Goal: Transaction & Acquisition: Purchase product/service

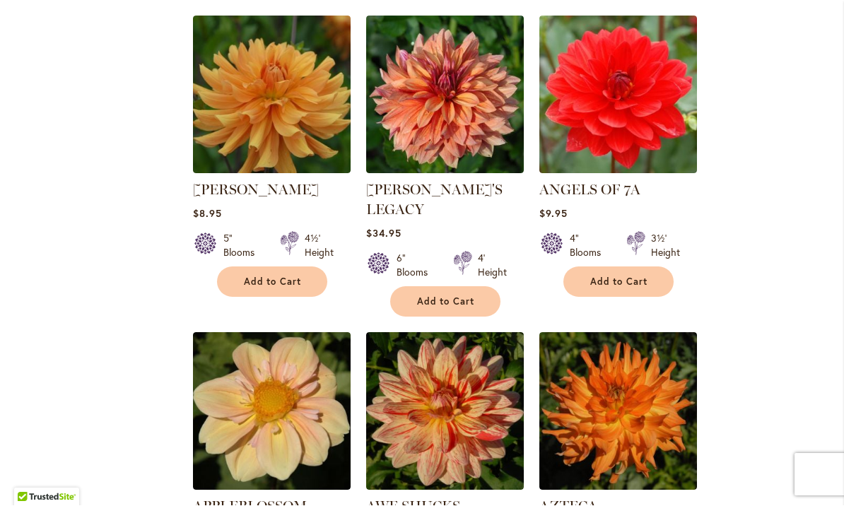
scroll to position [1201, 0]
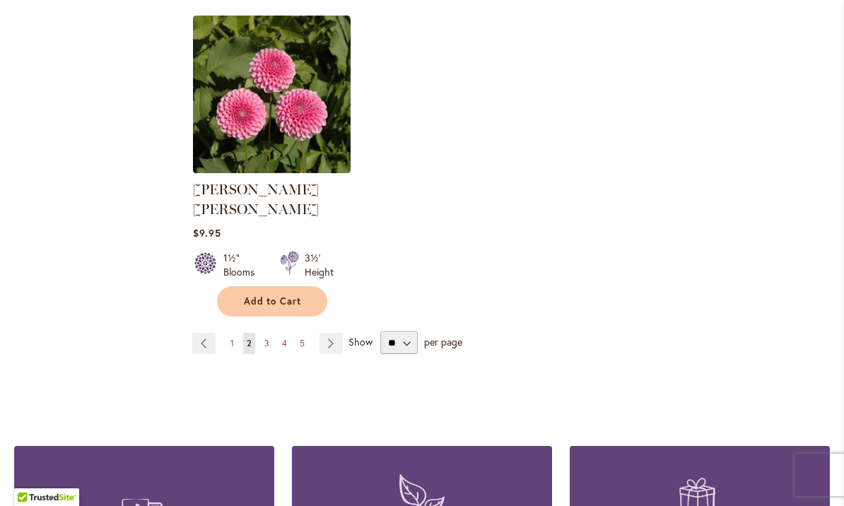
scroll to position [1795, 0]
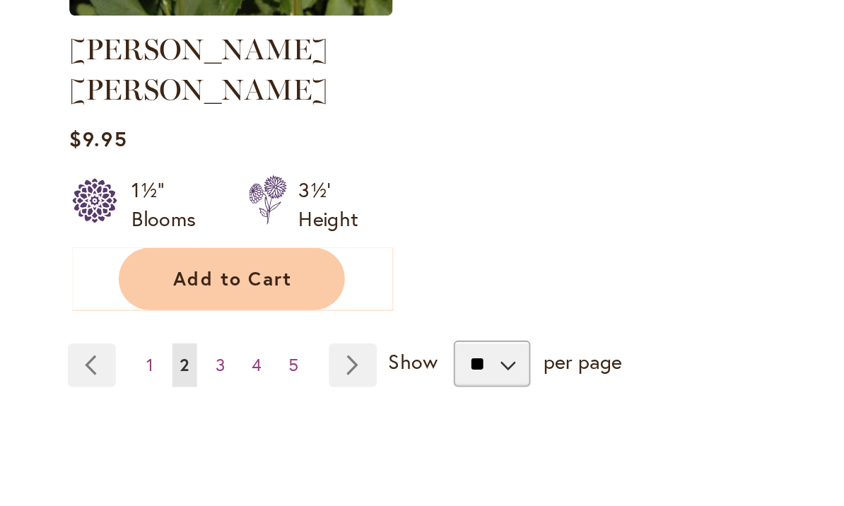
click at [261, 330] on link "Page 3" at bounding box center [267, 340] width 12 height 21
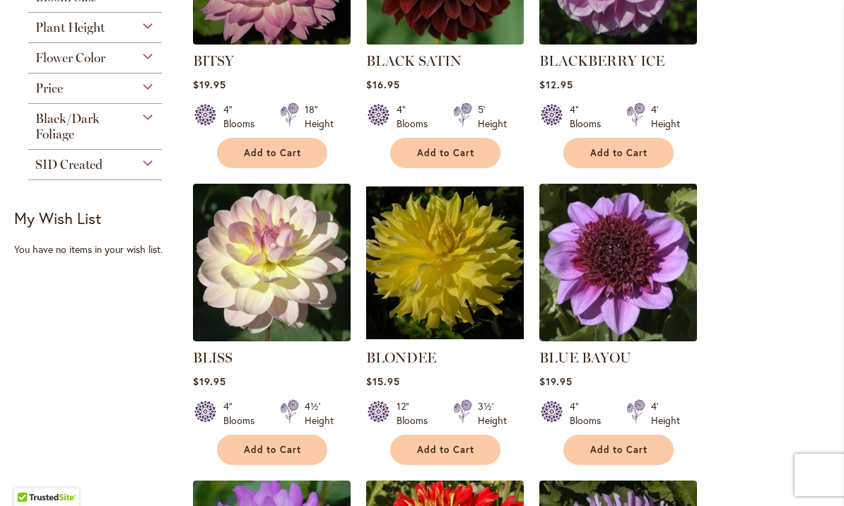
scroll to position [437, 0]
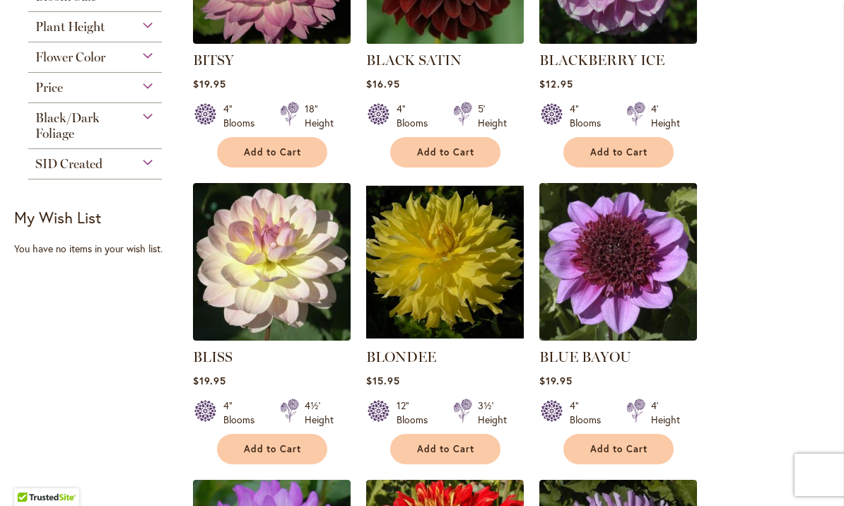
click at [633, 447] on span "Add to Cart" at bounding box center [619, 449] width 58 height 12
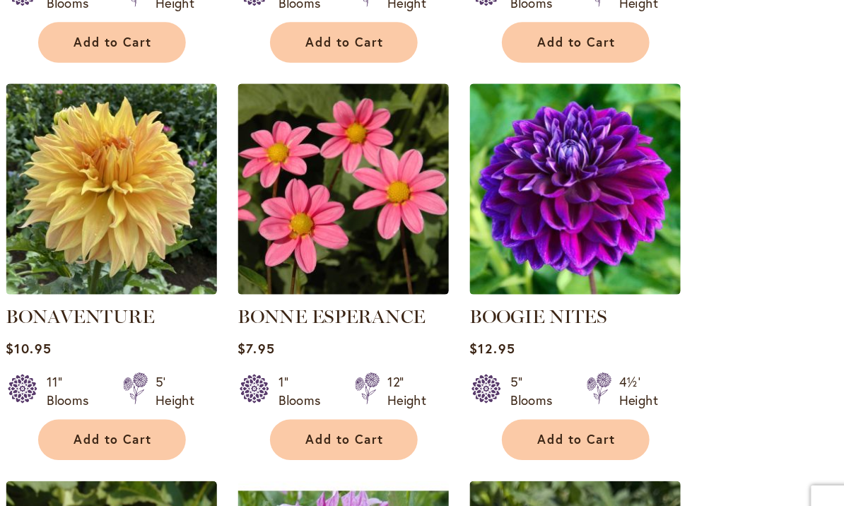
scroll to position [1108, 0]
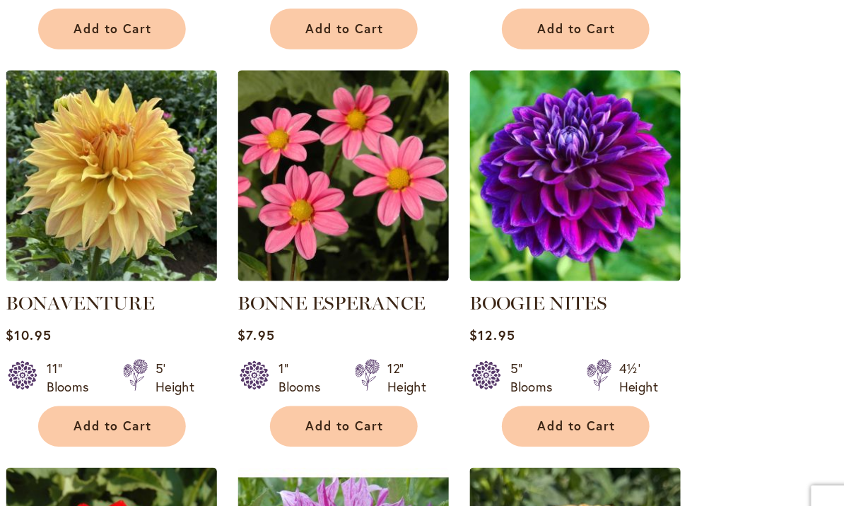
click at [590, 404] on span "Add to Cart" at bounding box center [619, 410] width 58 height 12
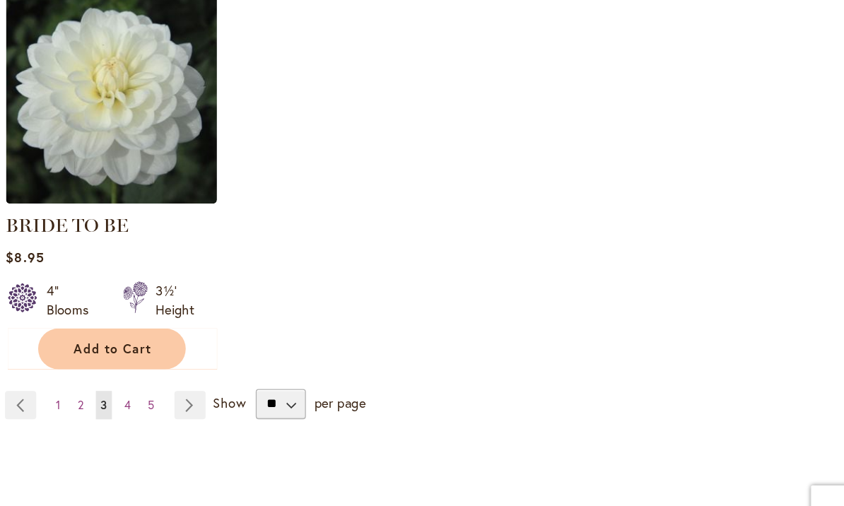
scroll to position [1776, 0]
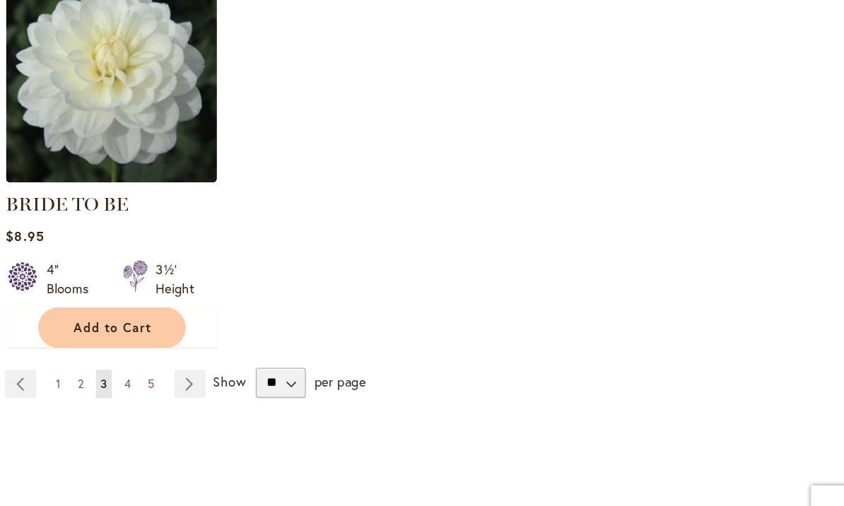
click at [278, 368] on link "Page 4" at bounding box center [284, 378] width 12 height 21
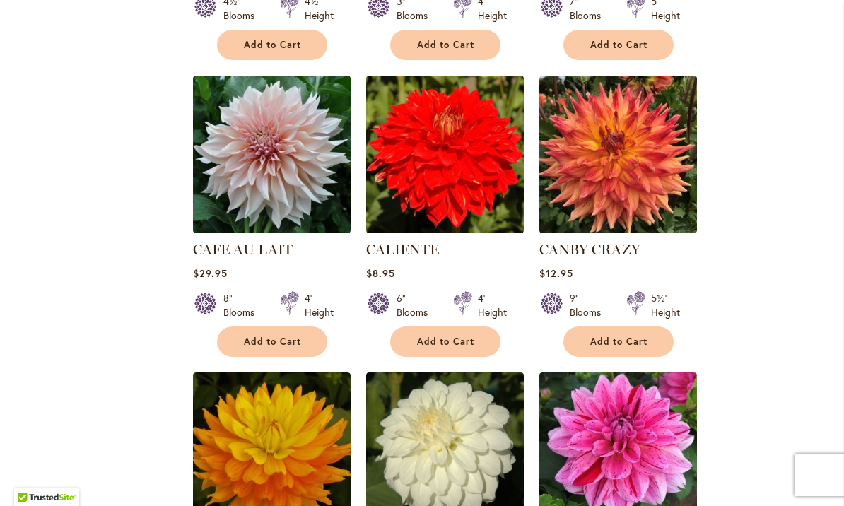
scroll to position [858, 0]
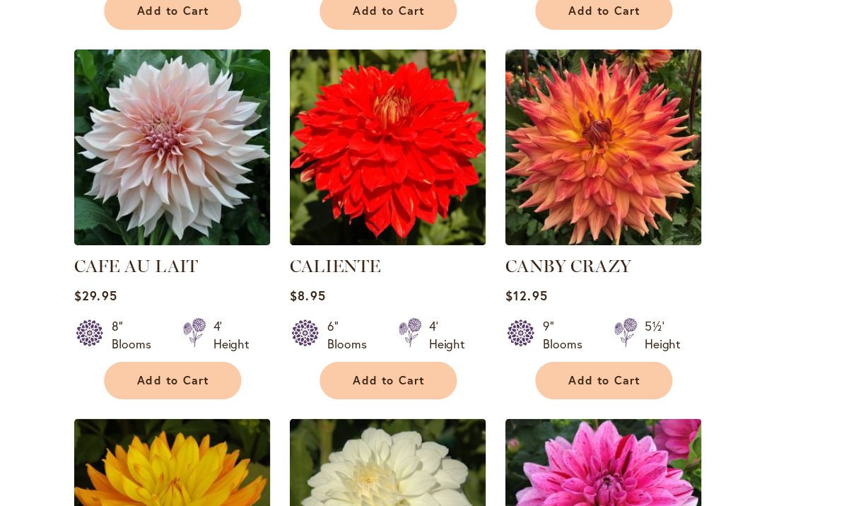
click at [590, 339] on span "Add to Cart" at bounding box center [619, 345] width 58 height 12
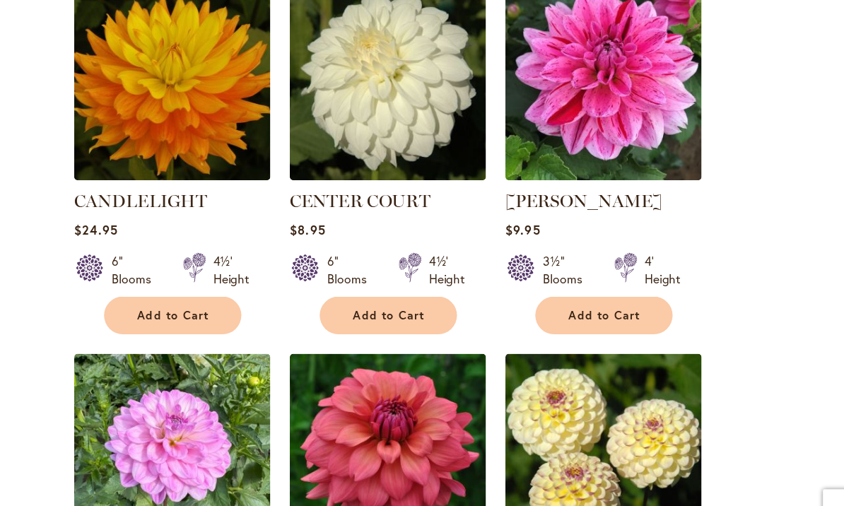
scroll to position [1224, 0]
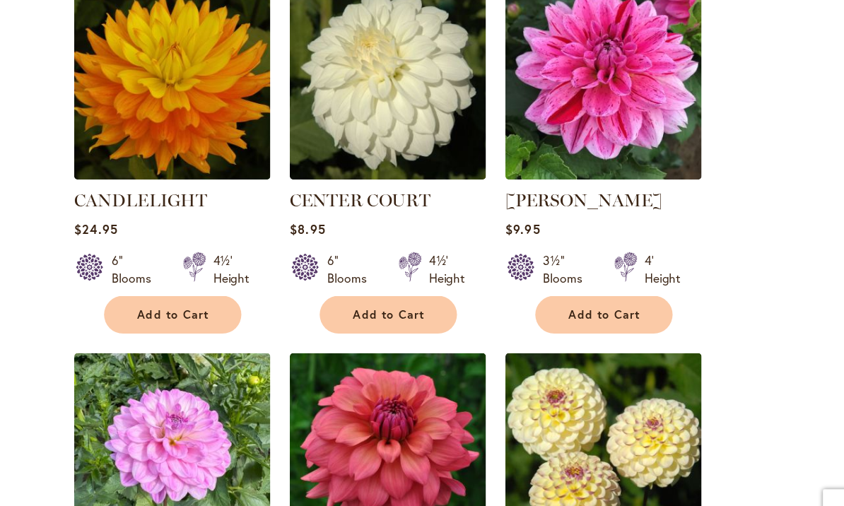
click at [244, 308] on span "Add to Cart" at bounding box center [273, 314] width 58 height 12
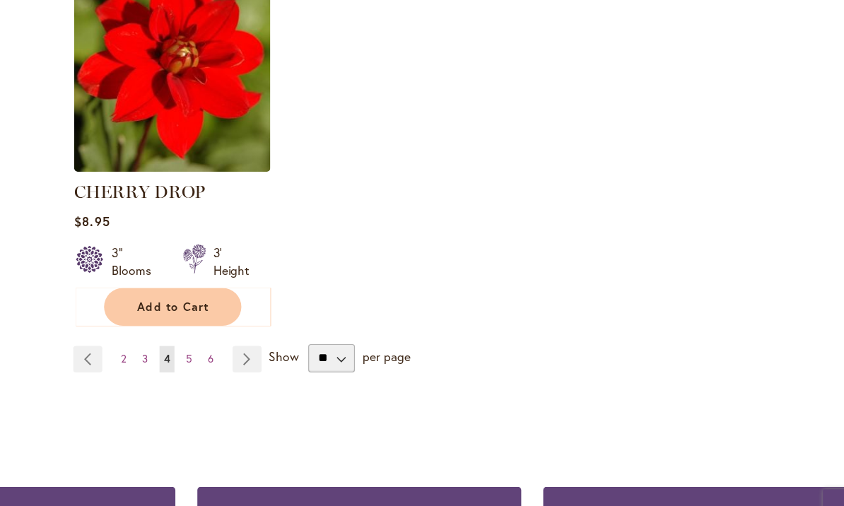
scroll to position [1826, 0]
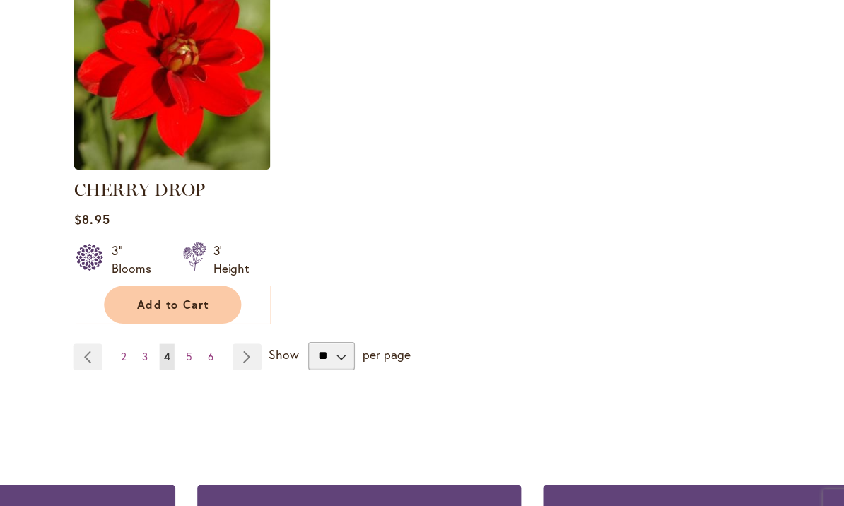
click at [279, 337] on link "Page 5" at bounding box center [285, 347] width 12 height 21
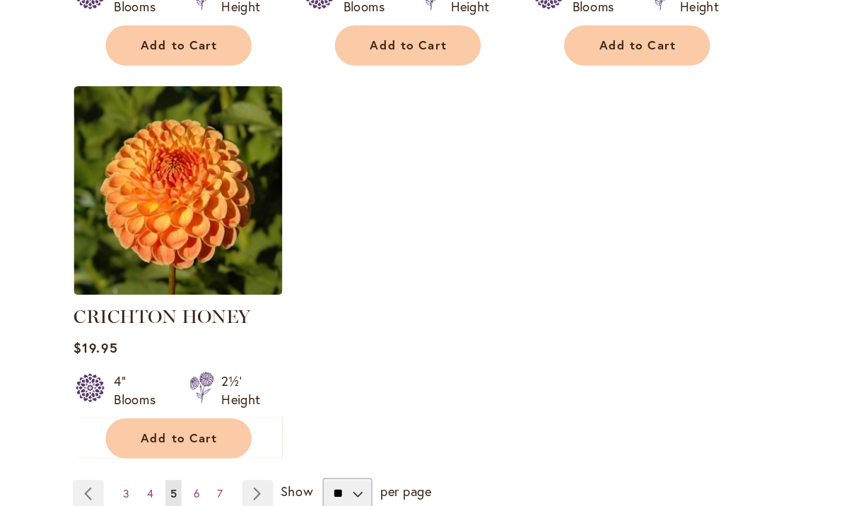
scroll to position [1723, 0]
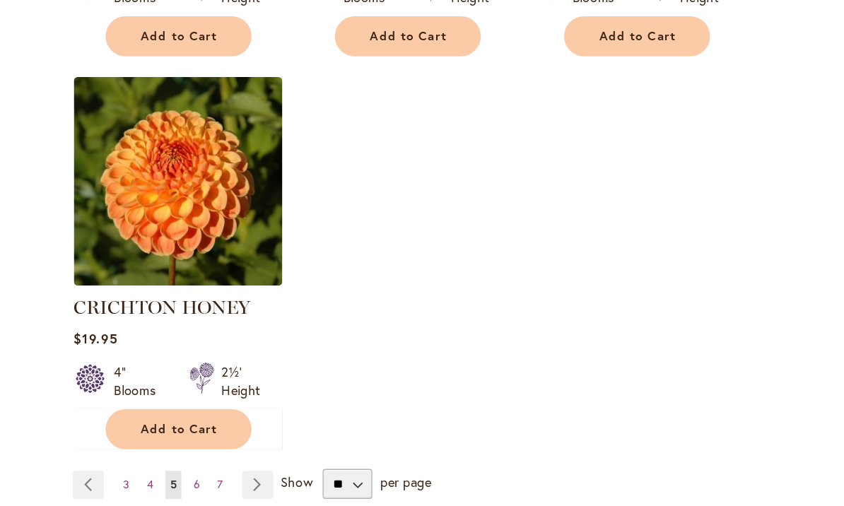
click at [280, 443] on link "Page 6" at bounding box center [286, 453] width 12 height 21
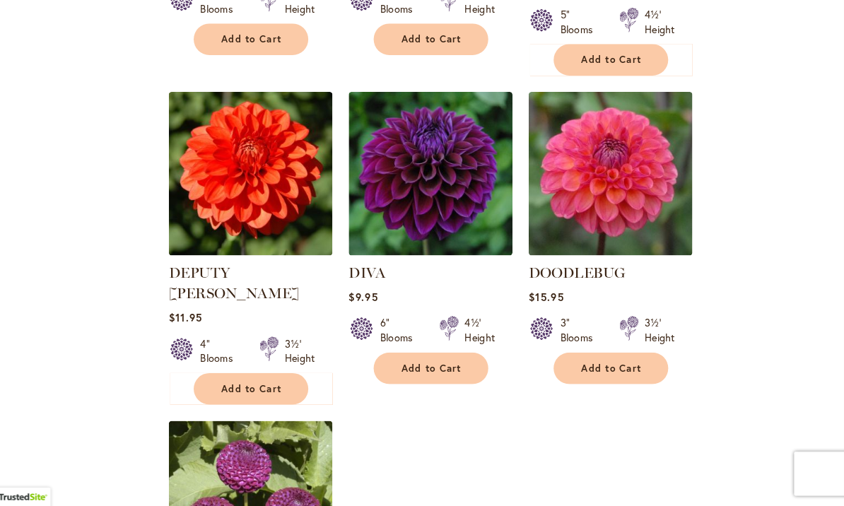
scroll to position [1452, 0]
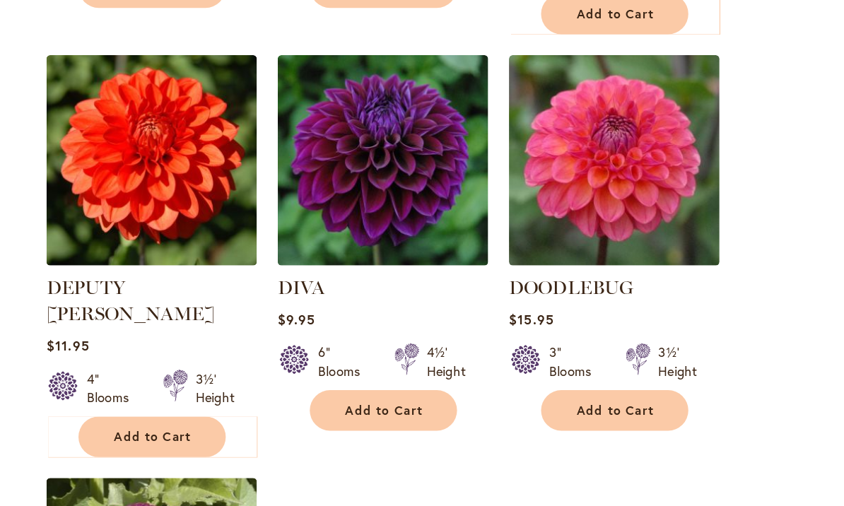
click at [590, 359] on span "Add to Cart" at bounding box center [619, 365] width 58 height 12
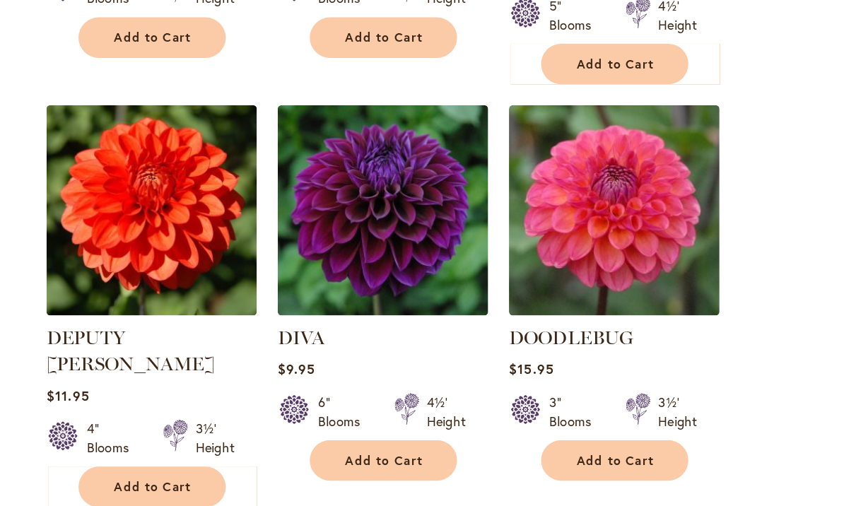
click at [417, 397] on span "Add to Cart" at bounding box center [446, 403] width 58 height 12
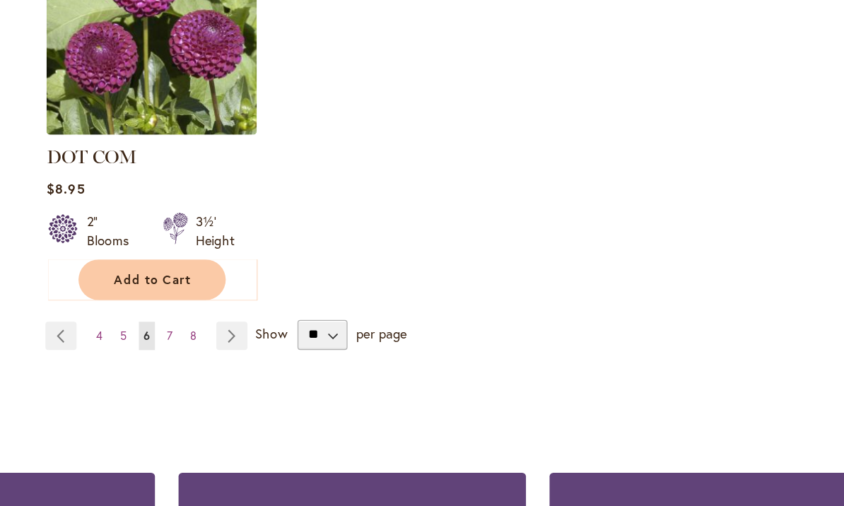
scroll to position [1906, 0]
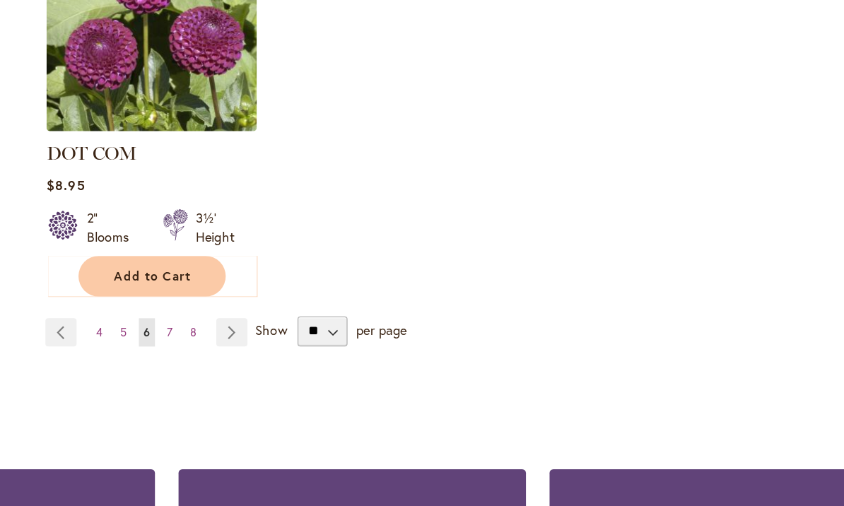
click at [280, 296] on link "Page 7" at bounding box center [285, 306] width 11 height 21
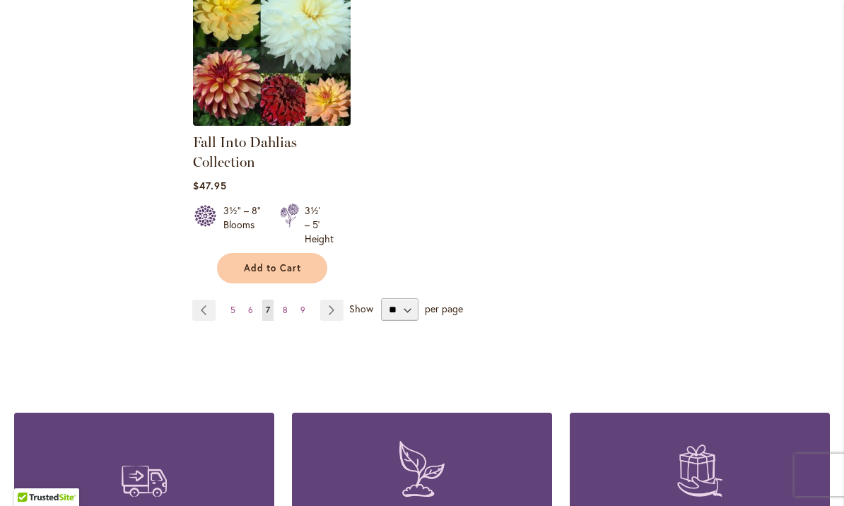
scroll to position [1860, 0]
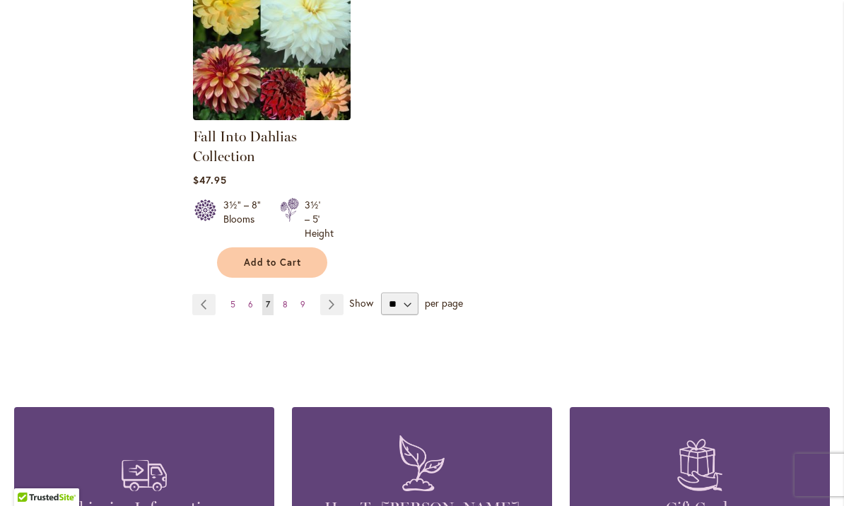
click at [290, 310] on link "Page 8" at bounding box center [285, 304] width 12 height 21
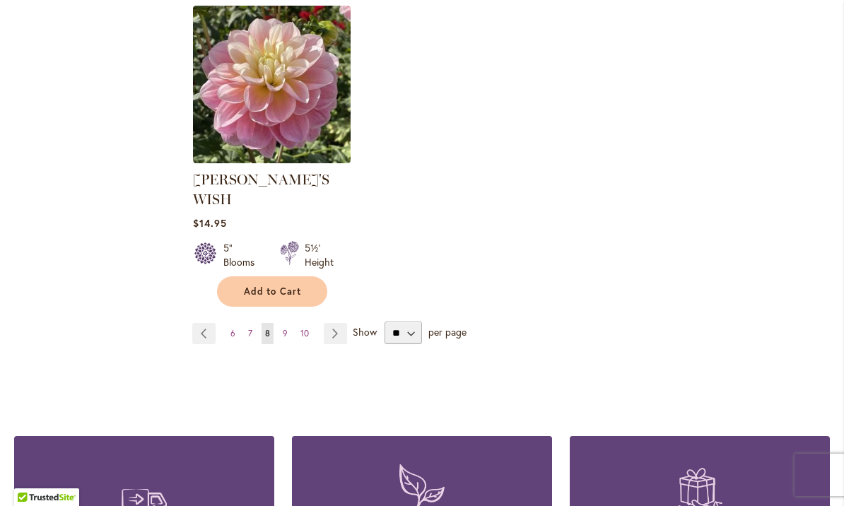
scroll to position [1864, 0]
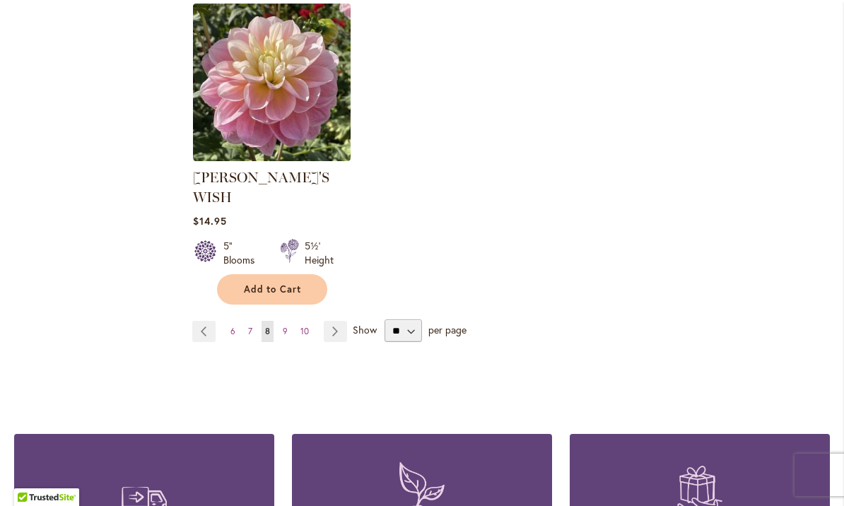
click at [289, 321] on link "Page 9" at bounding box center [285, 331] width 12 height 21
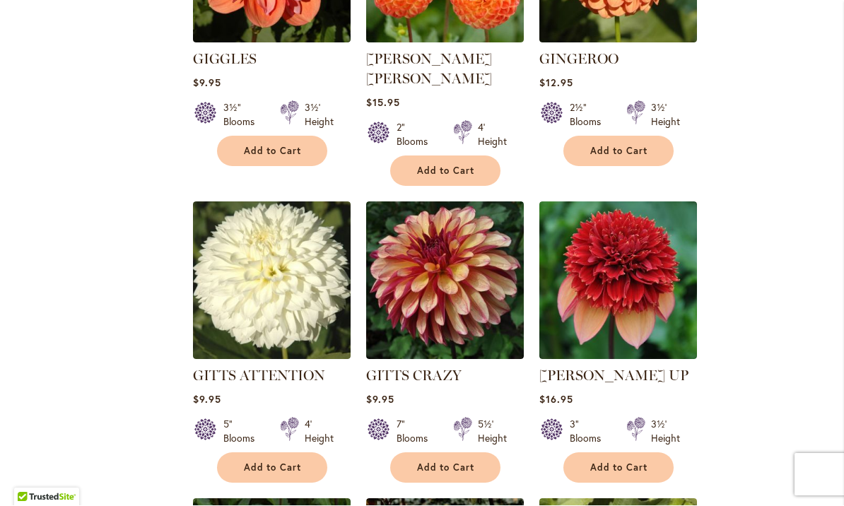
scroll to position [1070, 0]
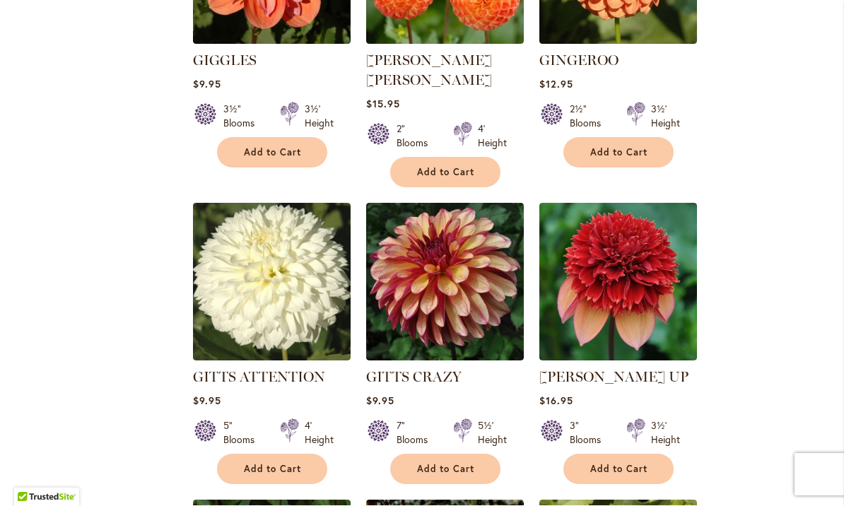
click at [628, 464] on span "Add to Cart" at bounding box center [619, 470] width 58 height 12
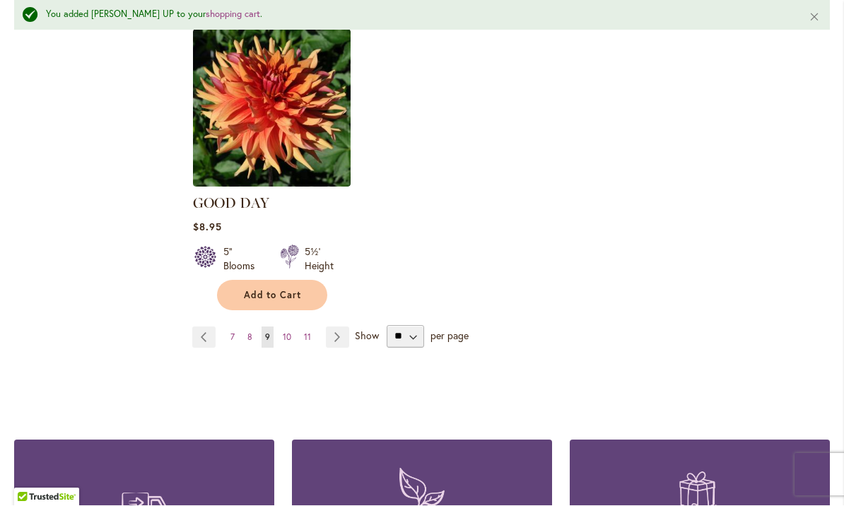
scroll to position [1920, 0]
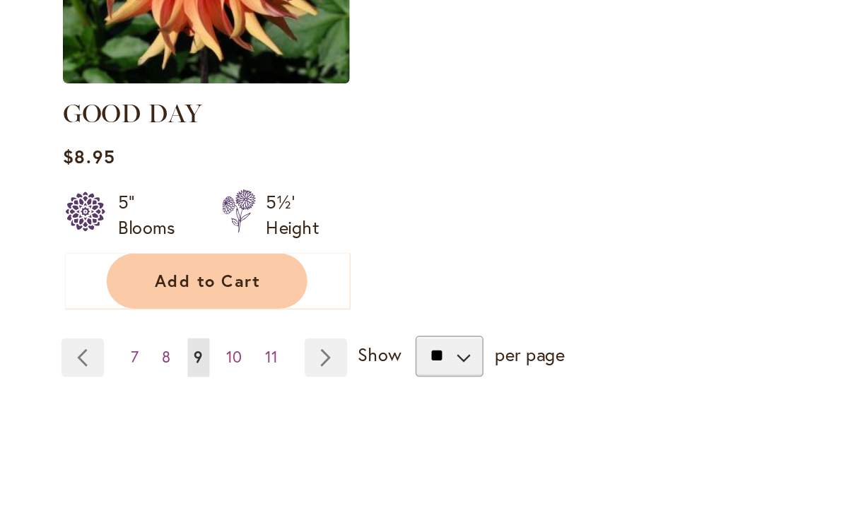
click at [279, 283] on link "Page 10" at bounding box center [287, 293] width 16 height 21
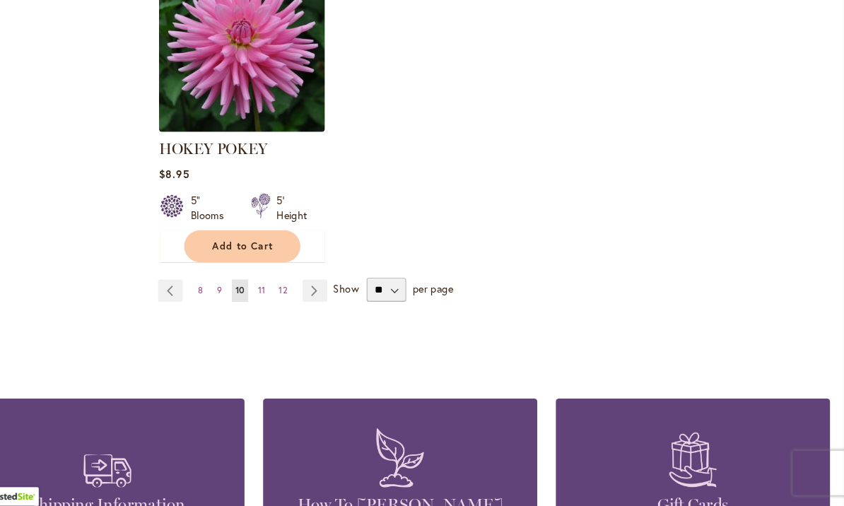
scroll to position [1878, 0]
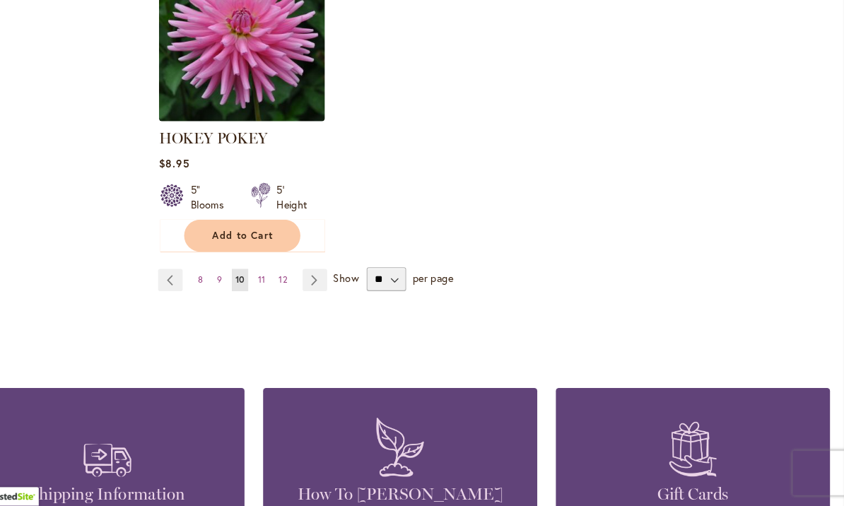
click at [284, 281] on link "Page 11" at bounding box center [291, 291] width 14 height 21
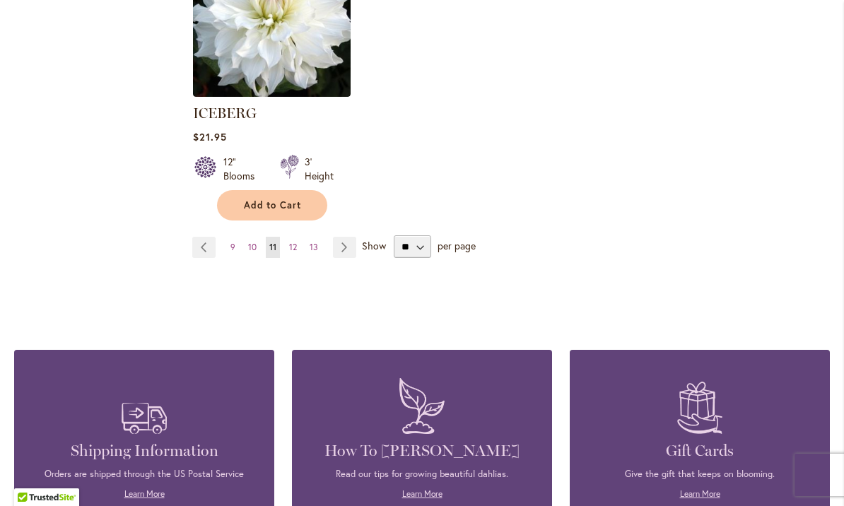
scroll to position [1913, 0]
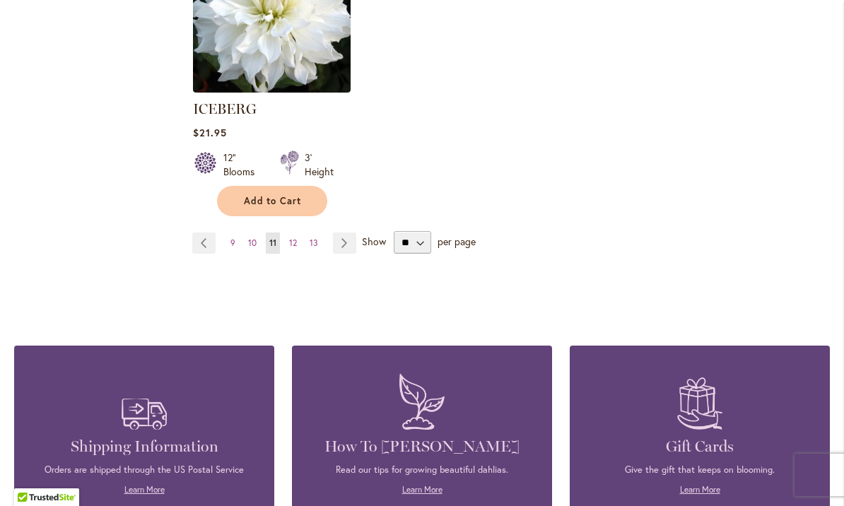
click at [297, 233] on link "Page 12" at bounding box center [293, 243] width 15 height 21
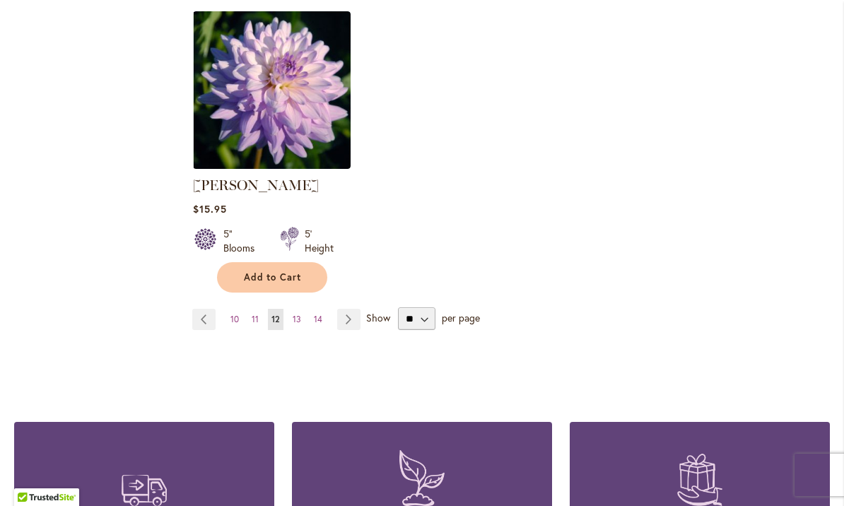
scroll to position [1855, 0]
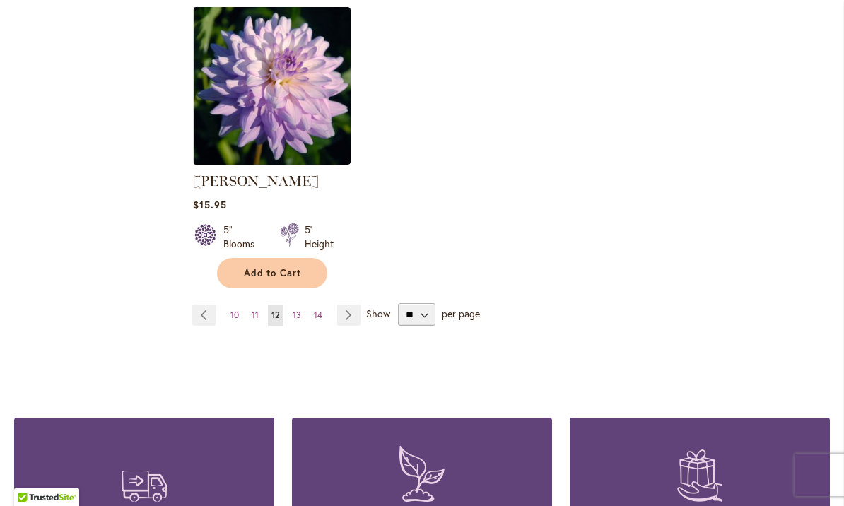
click at [303, 305] on link "Page 13" at bounding box center [297, 315] width 16 height 21
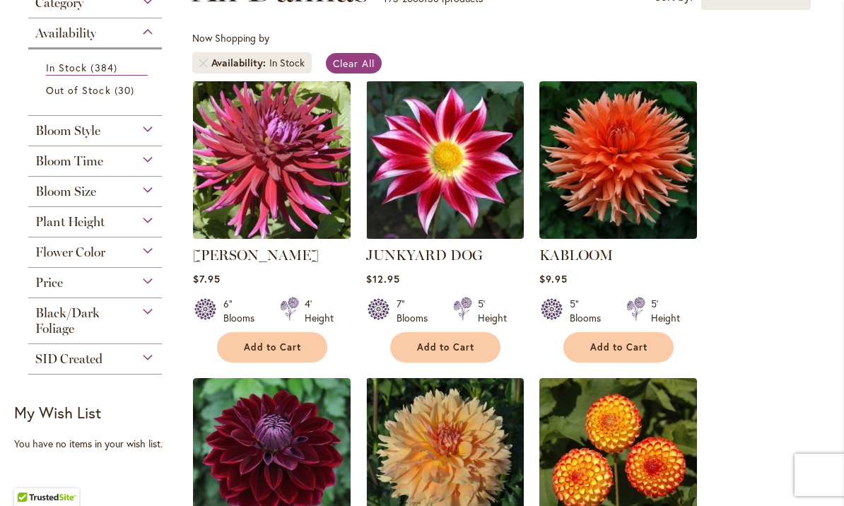
scroll to position [243, 0]
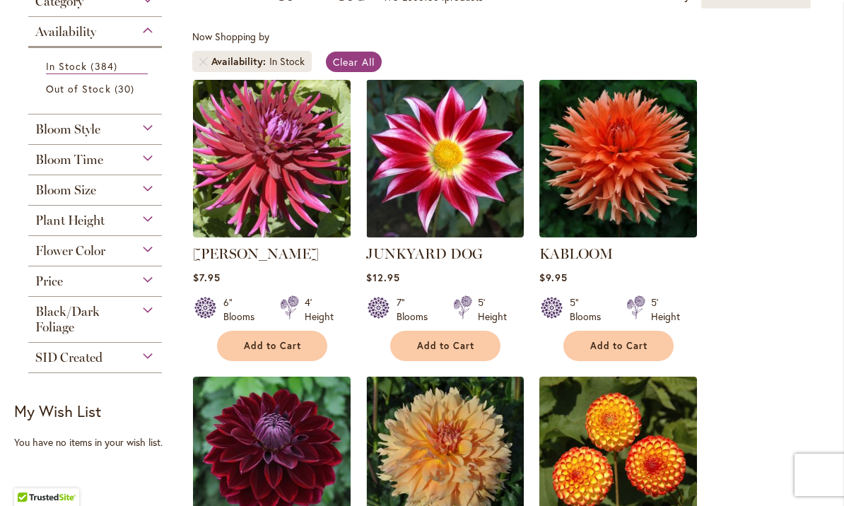
click at [458, 344] on span "Add to Cart" at bounding box center [446, 346] width 58 height 12
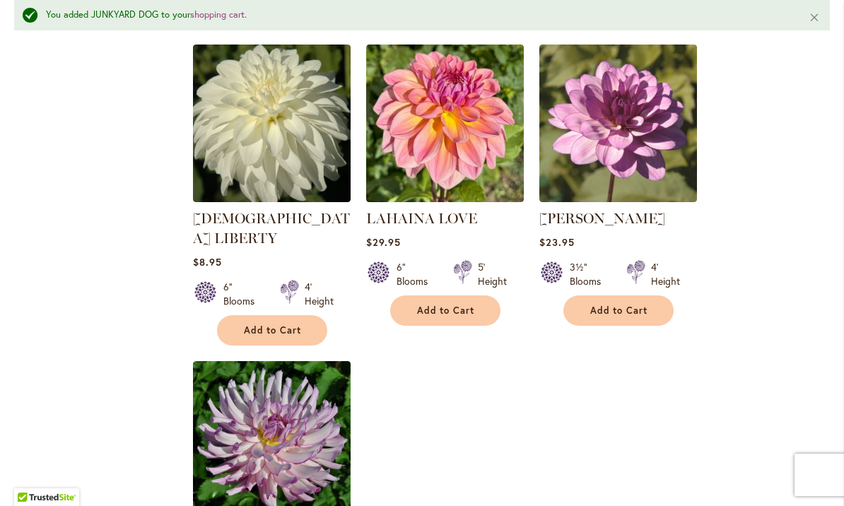
scroll to position [1505, 0]
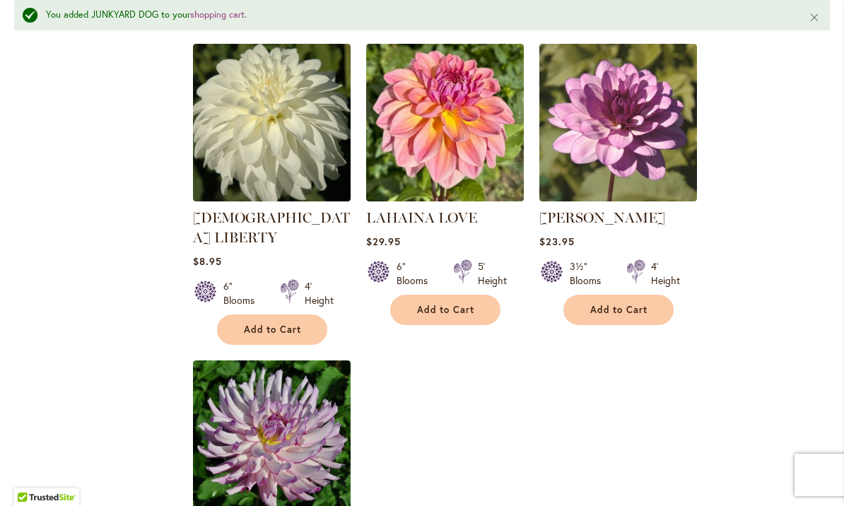
click at [460, 311] on span "Add to Cart" at bounding box center [446, 310] width 58 height 12
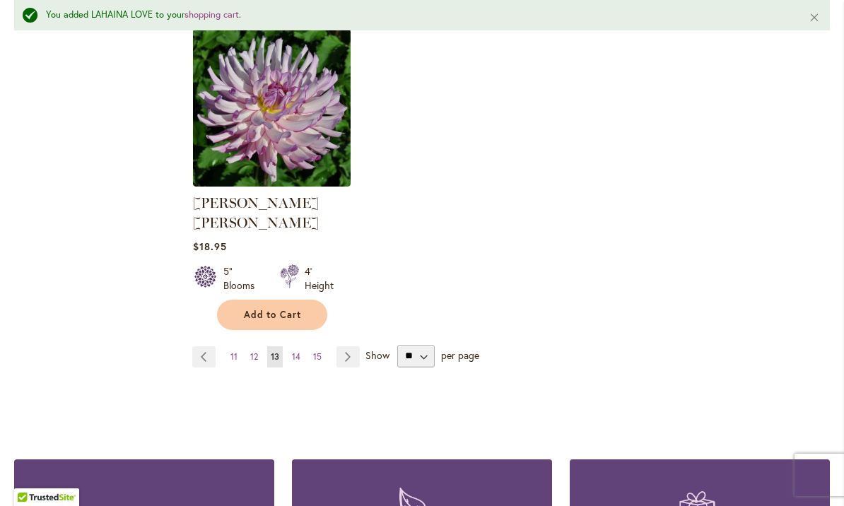
scroll to position [1839, 0]
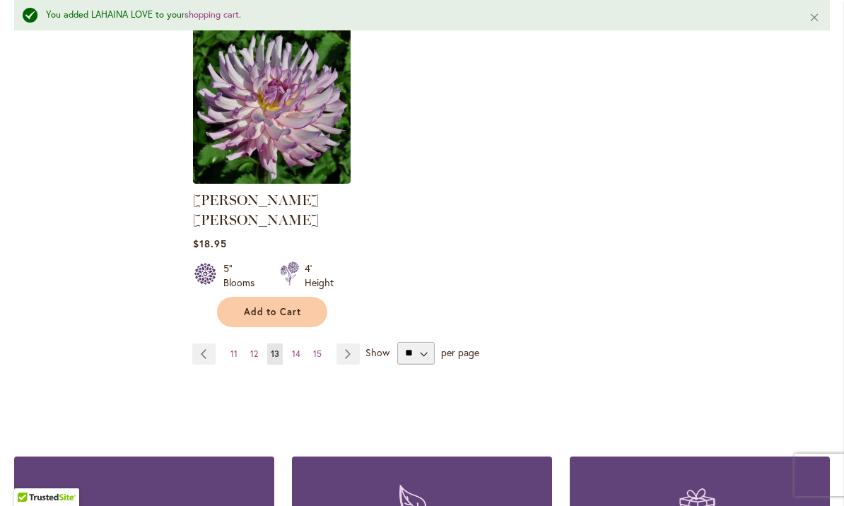
click at [303, 344] on link "Page 14" at bounding box center [297, 354] width 16 height 21
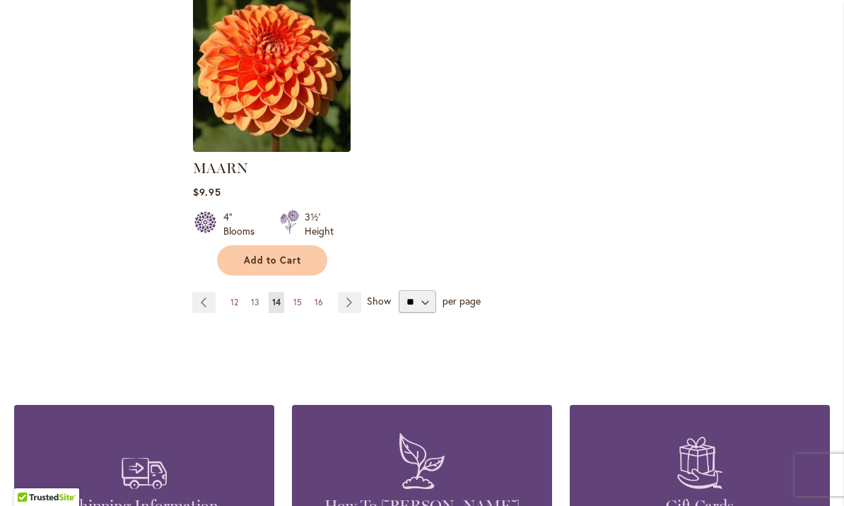
scroll to position [1858, 0]
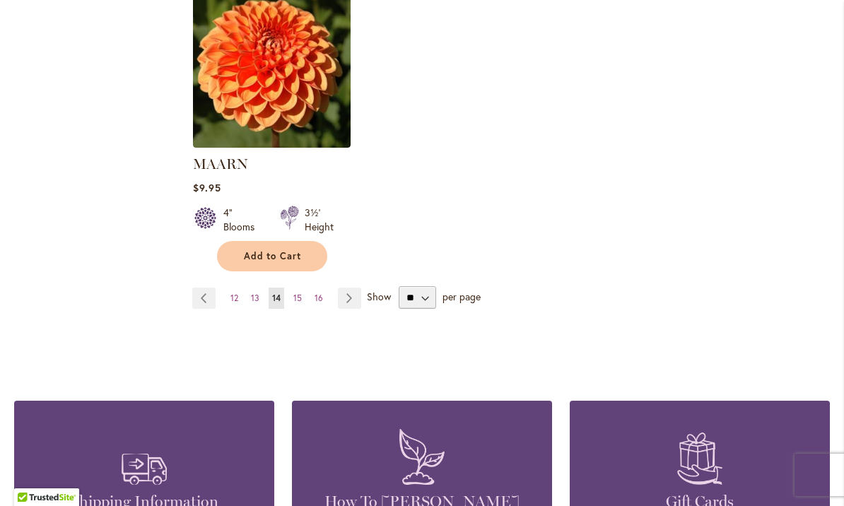
click at [298, 293] on span "15" at bounding box center [297, 298] width 8 height 11
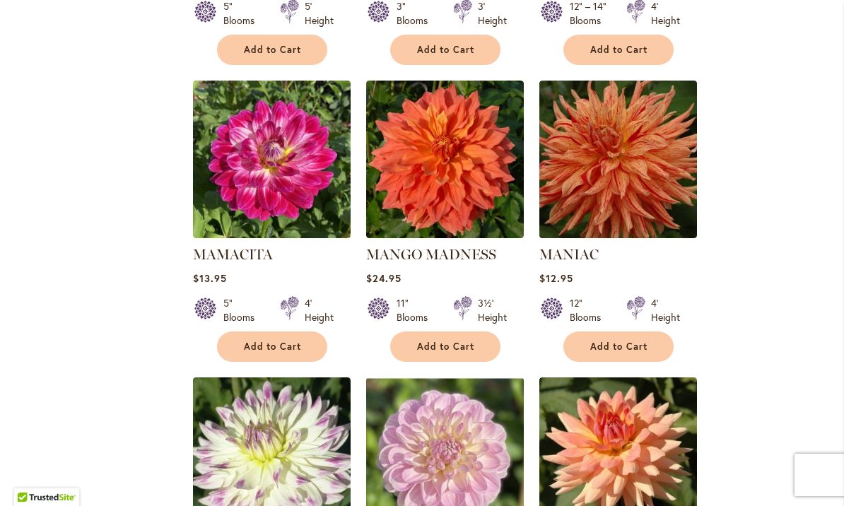
scroll to position [792, 0]
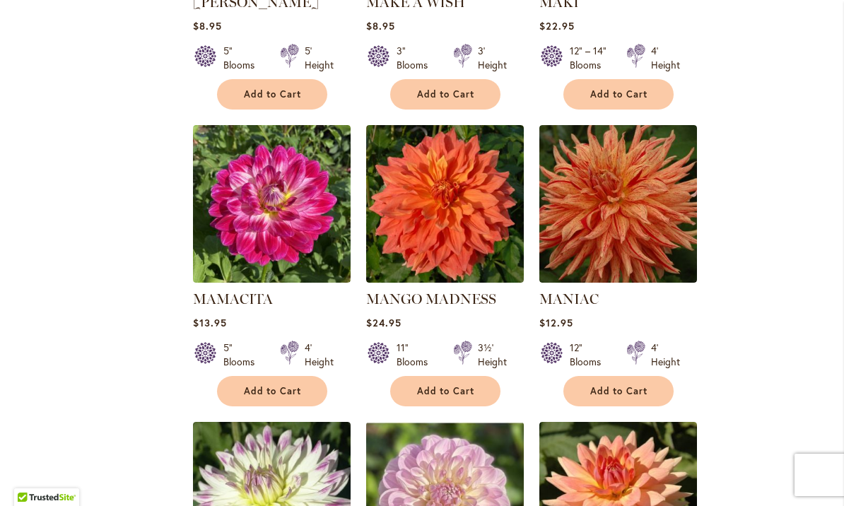
click at [634, 395] on span "Add to Cart" at bounding box center [619, 391] width 58 height 12
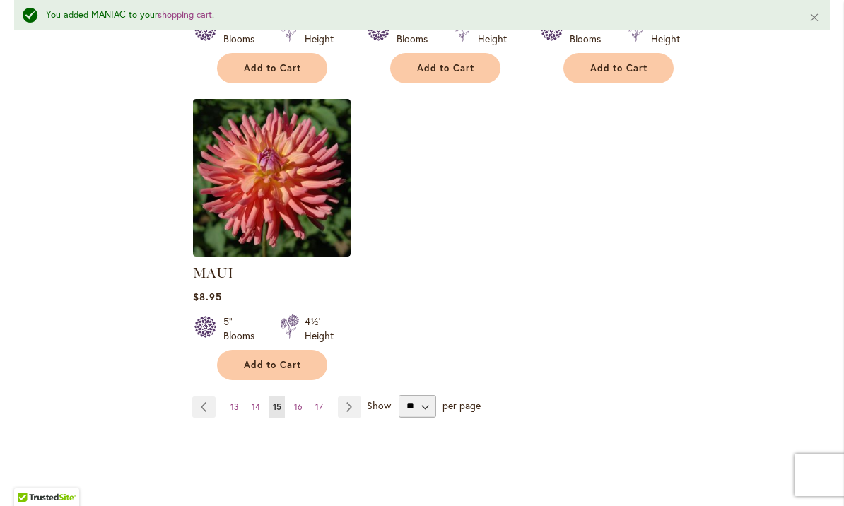
scroll to position [1770, 0]
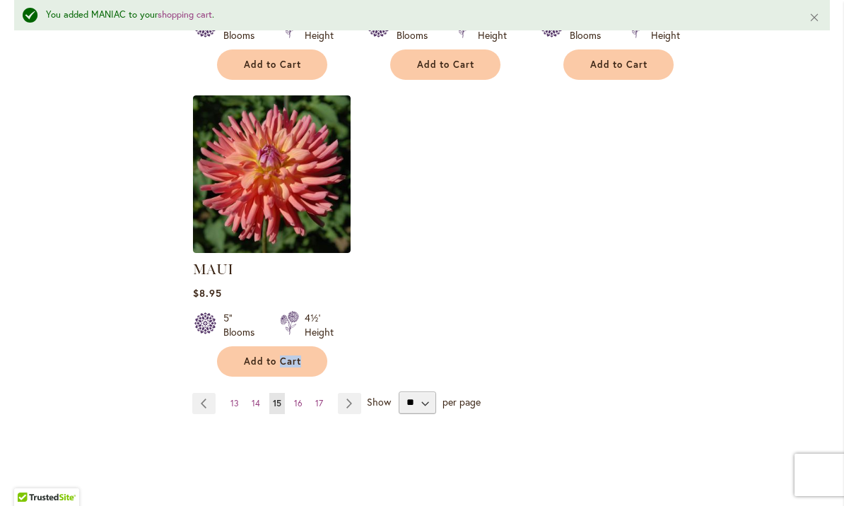
click at [286, 368] on button "Add to Cart" at bounding box center [272, 361] width 110 height 30
click at [289, 366] on span "Added" at bounding box center [273, 362] width 32 height 12
click at [303, 404] on link "Page 16" at bounding box center [299, 403] width 16 height 21
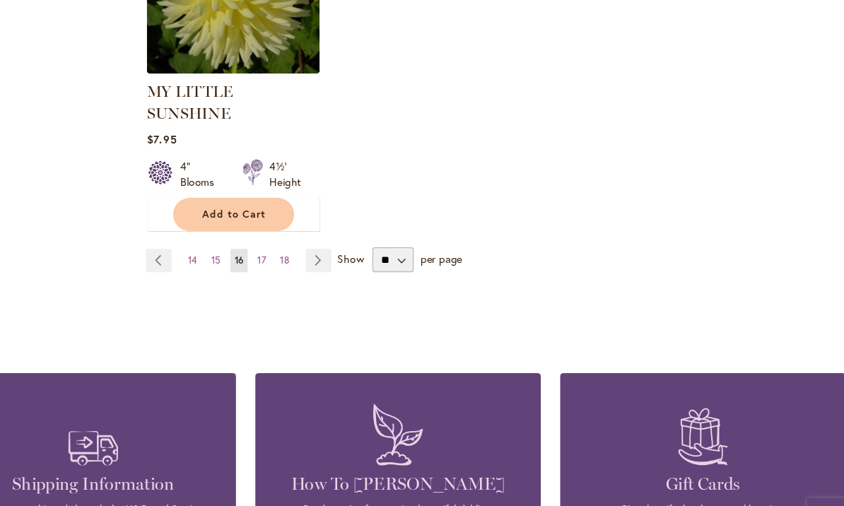
scroll to position [1935, 0]
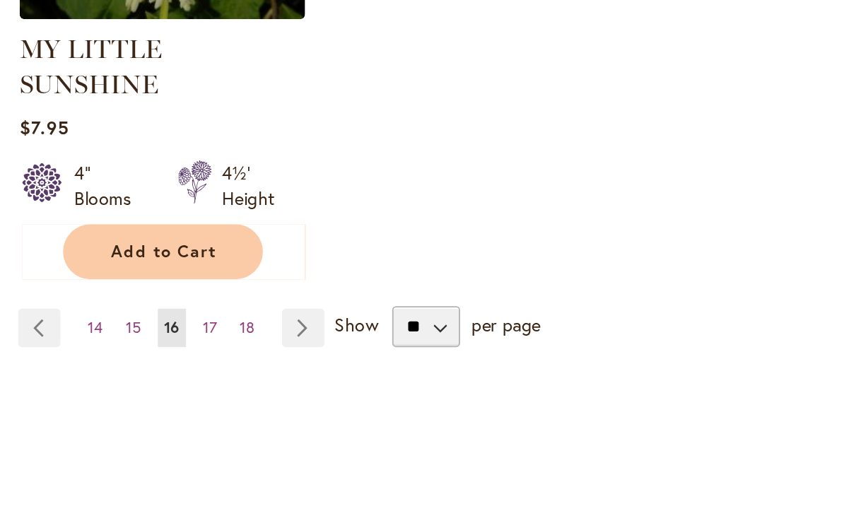
click at [294, 235] on span "17" at bounding box center [298, 240] width 8 height 11
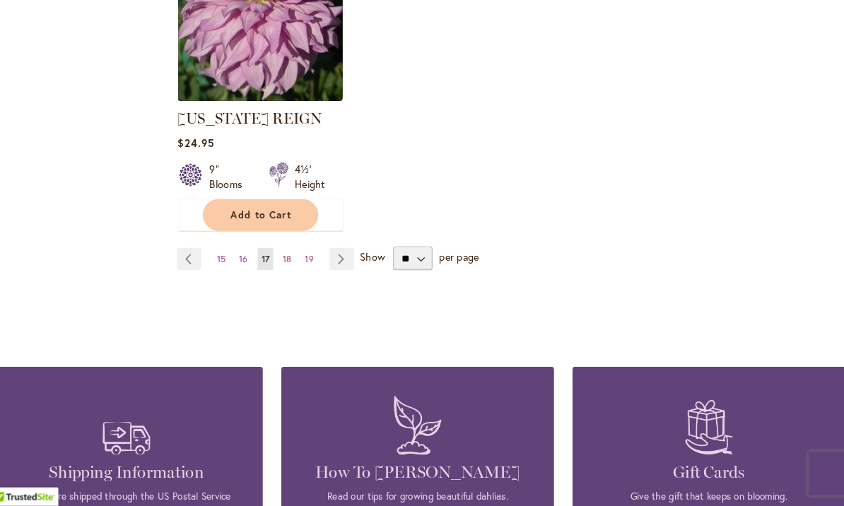
scroll to position [1848, 0]
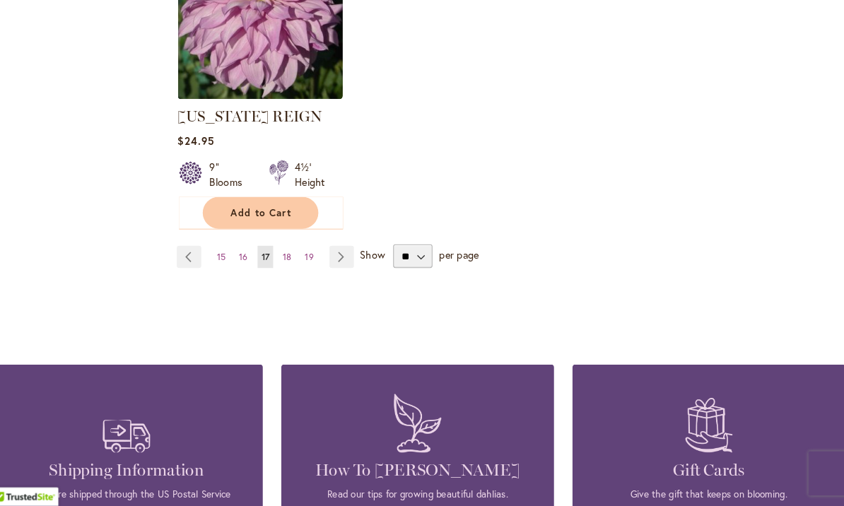
click at [293, 263] on span "18" at bounding box center [297, 268] width 8 height 11
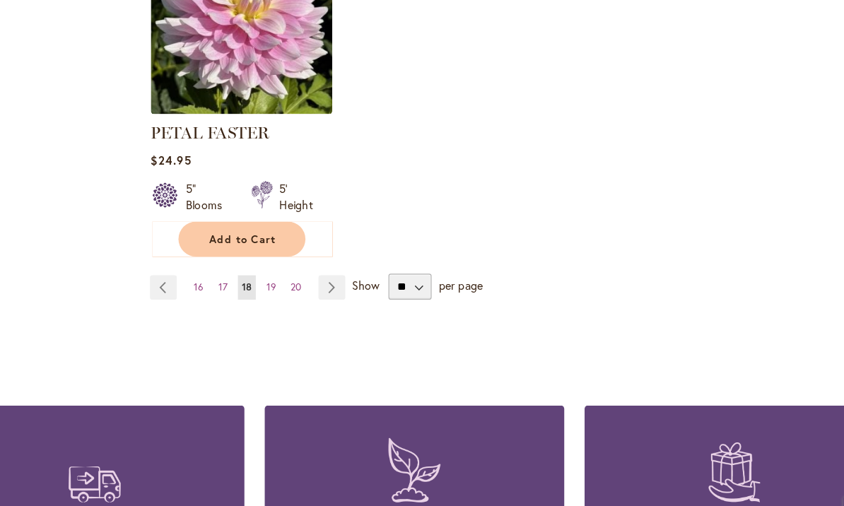
scroll to position [1905, 0]
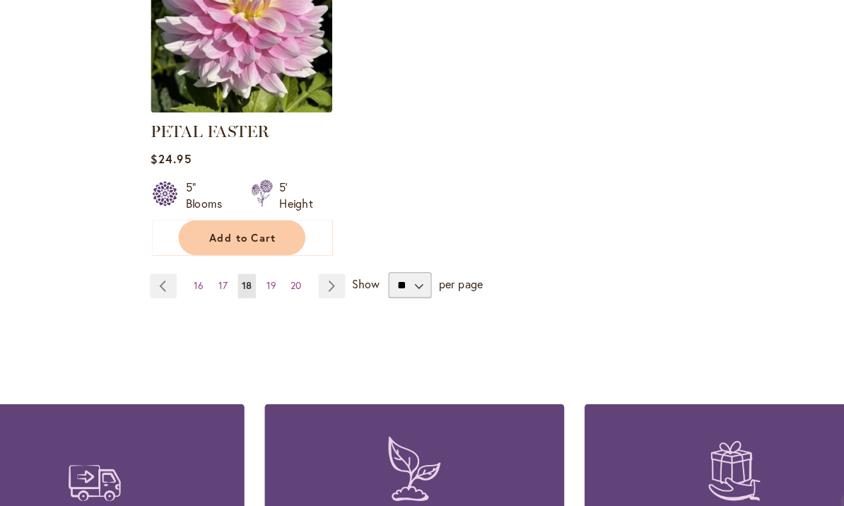
click at [290, 260] on link "Page 19" at bounding box center [298, 270] width 16 height 21
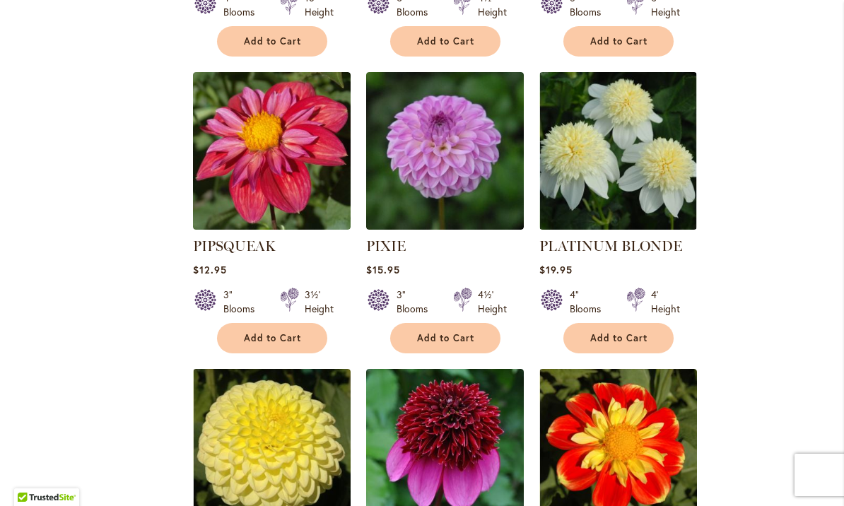
scroll to position [865, 0]
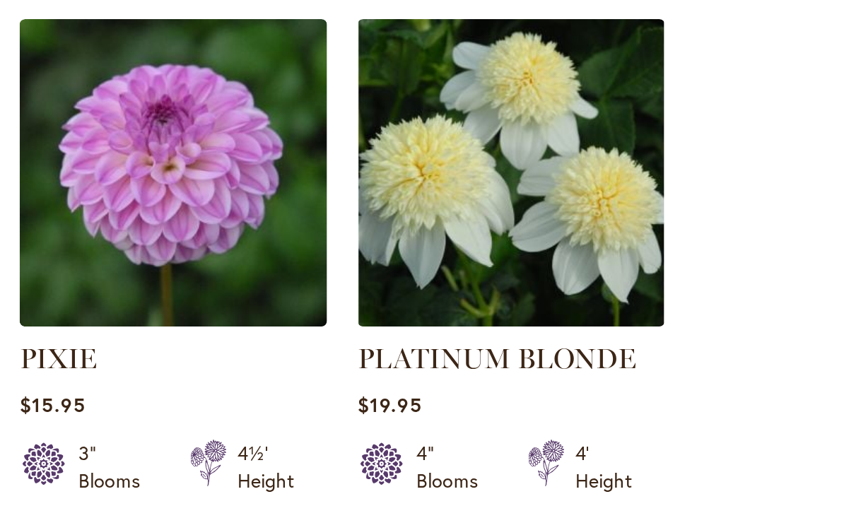
click at [590, 332] on span "Add to Cart" at bounding box center [619, 338] width 58 height 12
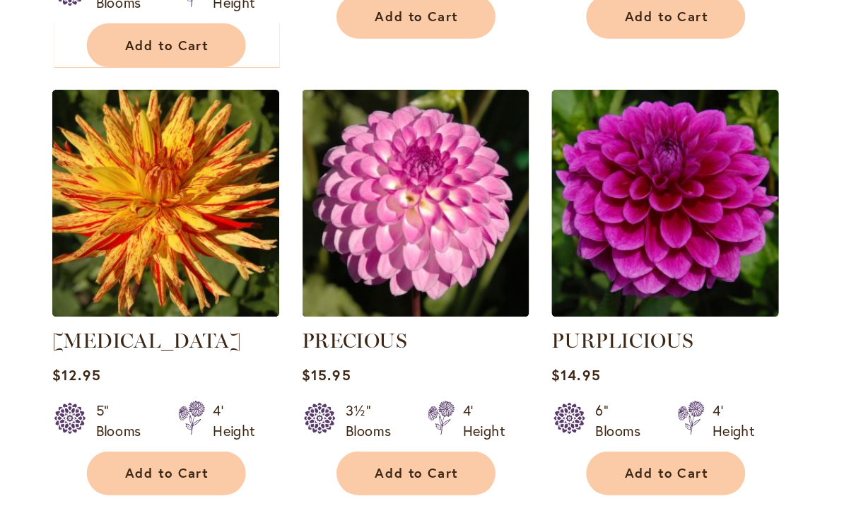
scroll to position [1463, 0]
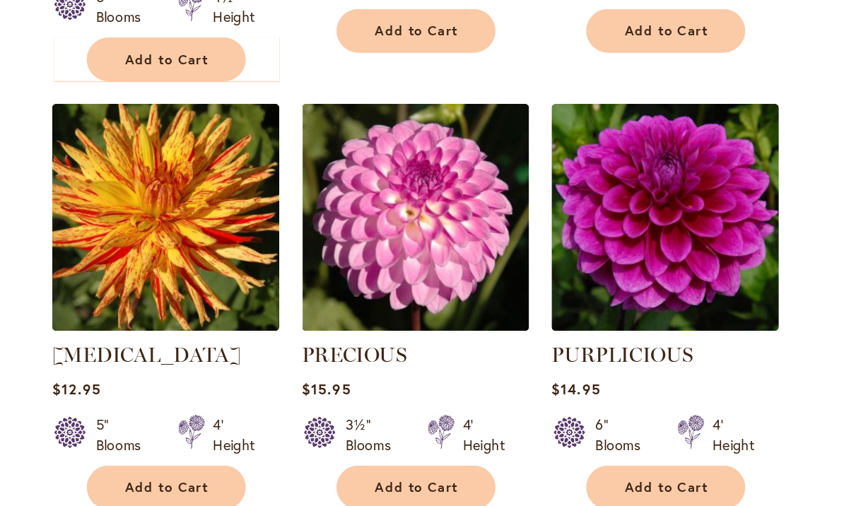
click at [590, 385] on span "Add to Cart" at bounding box center [619, 391] width 58 height 12
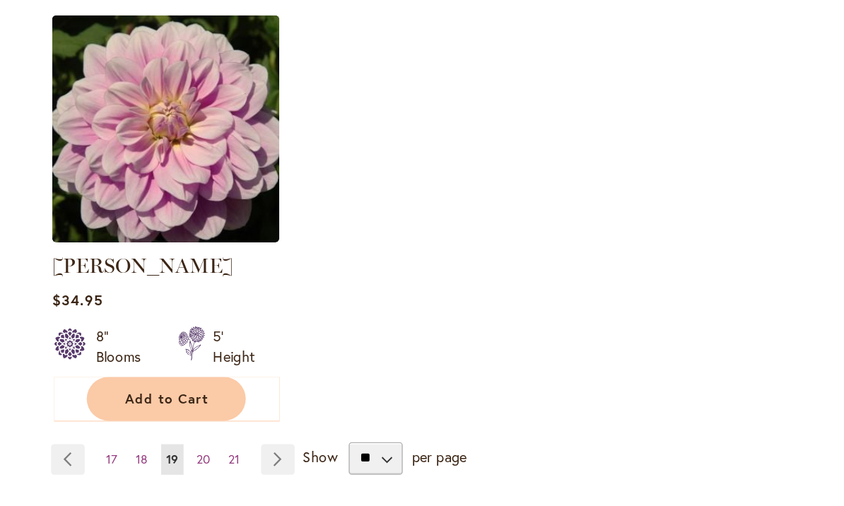
scroll to position [1844, 0]
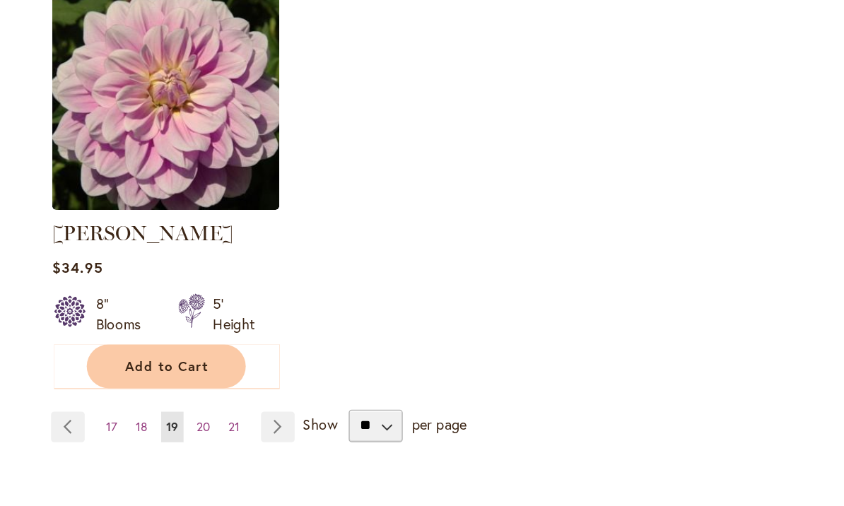
click at [293, 344] on span "20" at bounding box center [297, 349] width 9 height 11
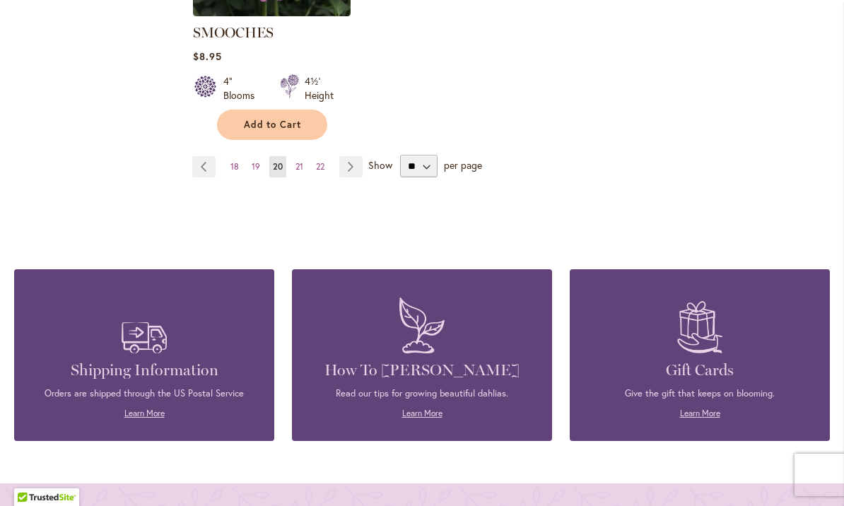
scroll to position [2008, 0]
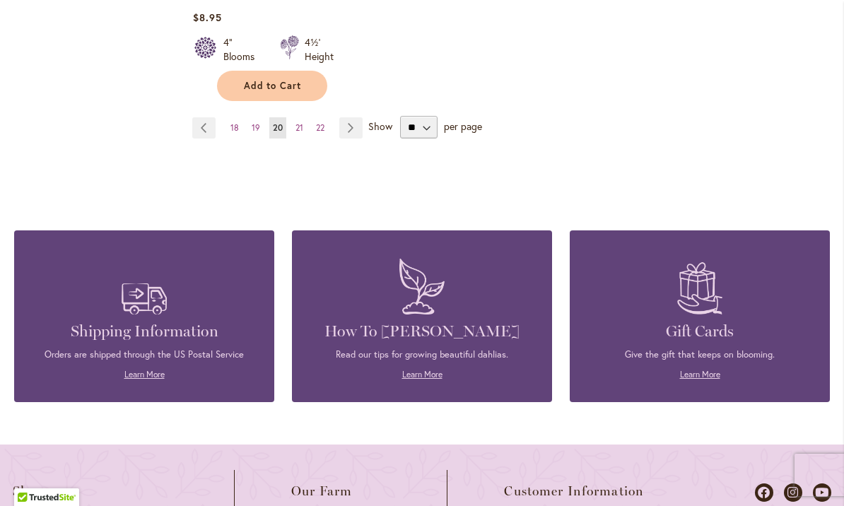
click at [299, 117] on link "Page 21" at bounding box center [299, 127] width 15 height 21
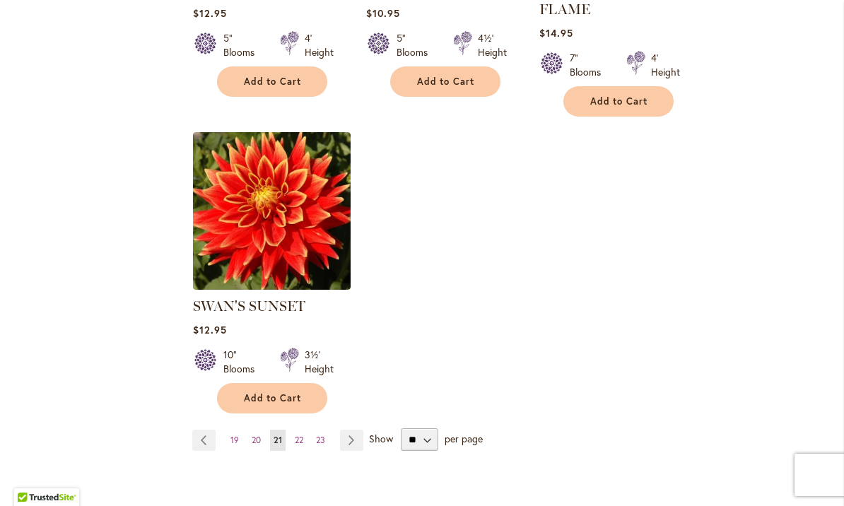
scroll to position [1692, 0]
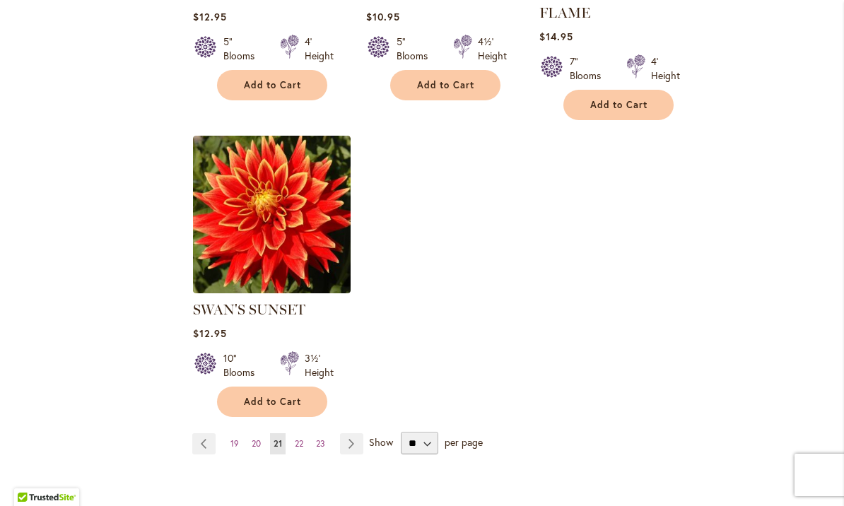
click at [281, 398] on span "Add to Cart" at bounding box center [273, 402] width 58 height 12
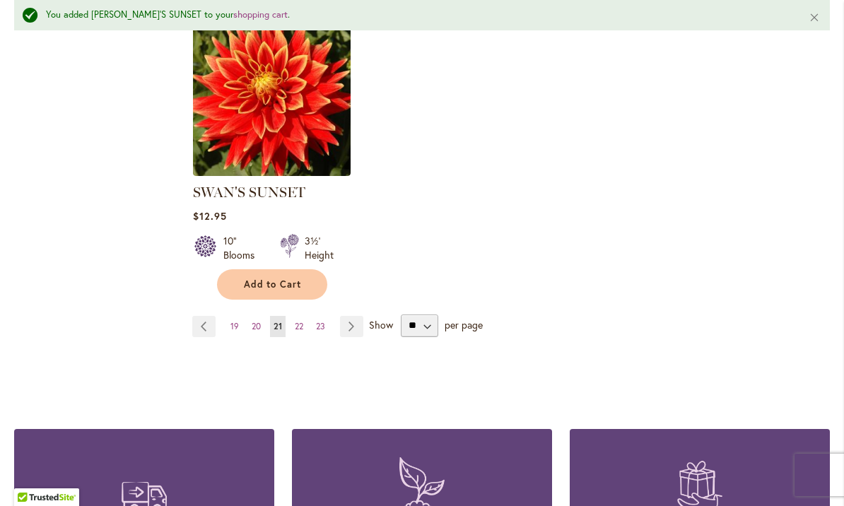
scroll to position [1853, 0]
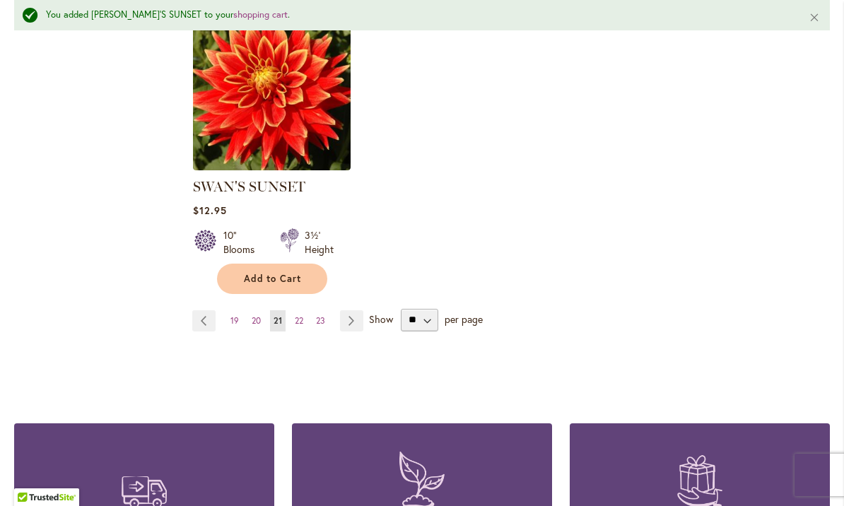
click at [307, 325] on link "Page 22" at bounding box center [299, 320] width 16 height 21
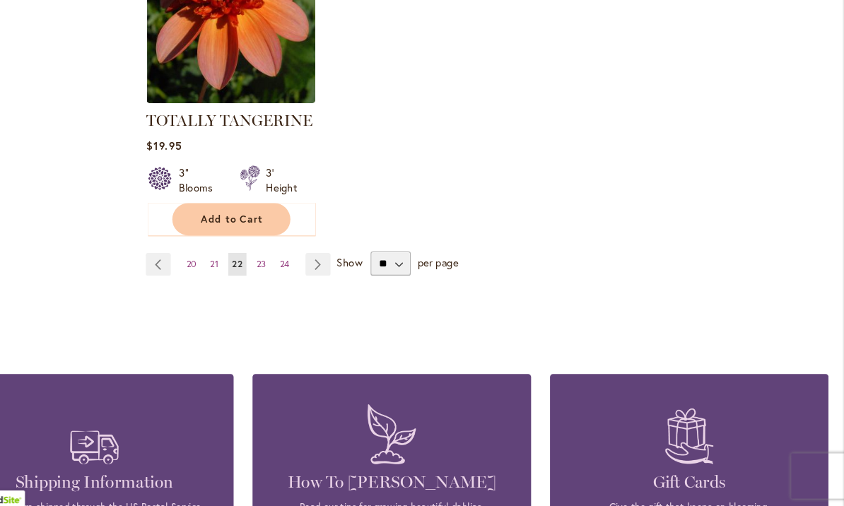
scroll to position [1842, 0]
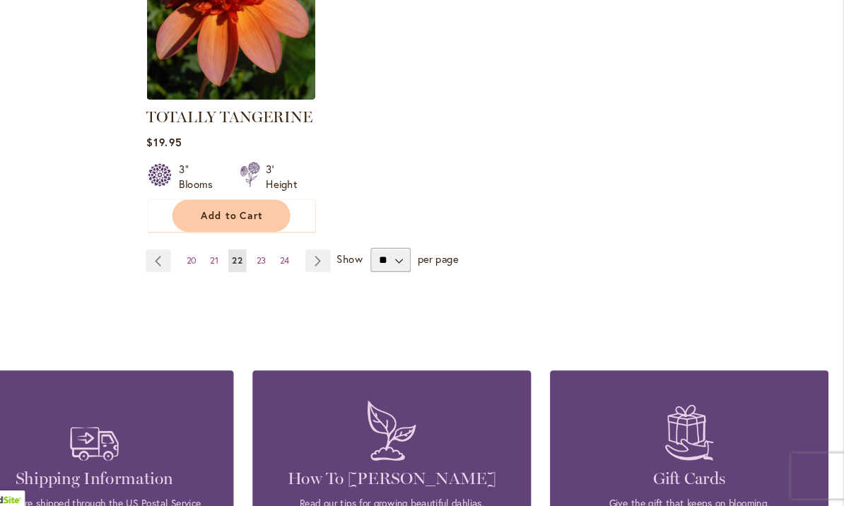
click at [292, 264] on link "Page 23" at bounding box center [300, 274] width 16 height 21
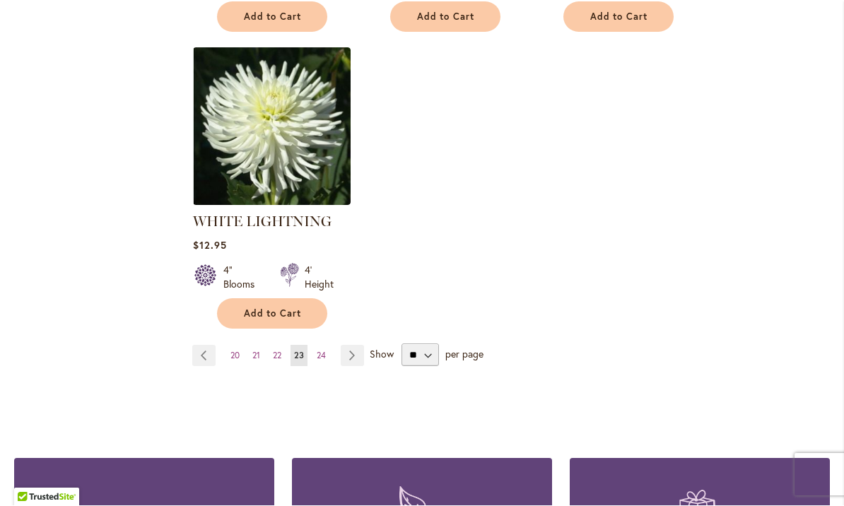
scroll to position [1781, 0]
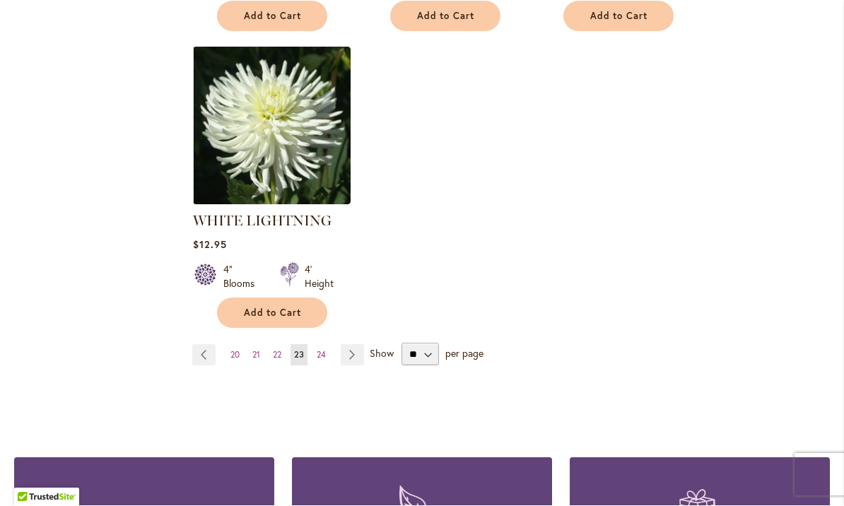
click at [330, 345] on link "Page 24" at bounding box center [321, 355] width 16 height 21
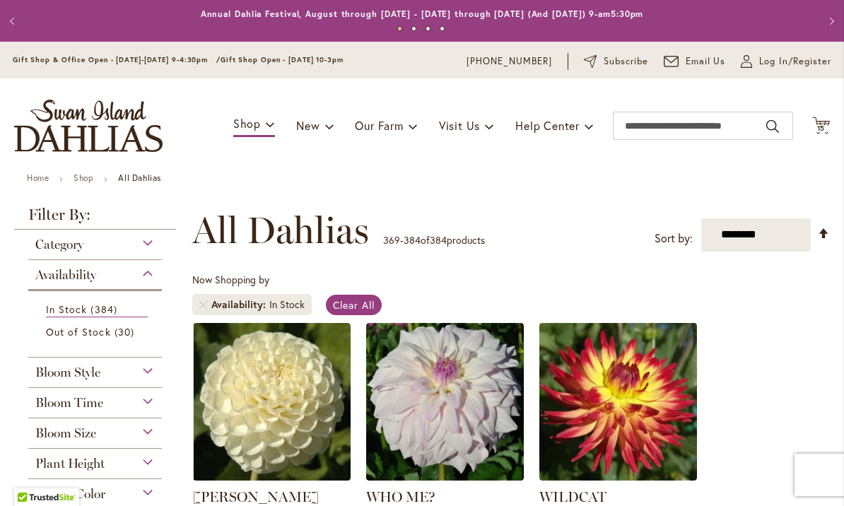
click at [825, 125] on span "15" at bounding box center [821, 128] width 8 height 9
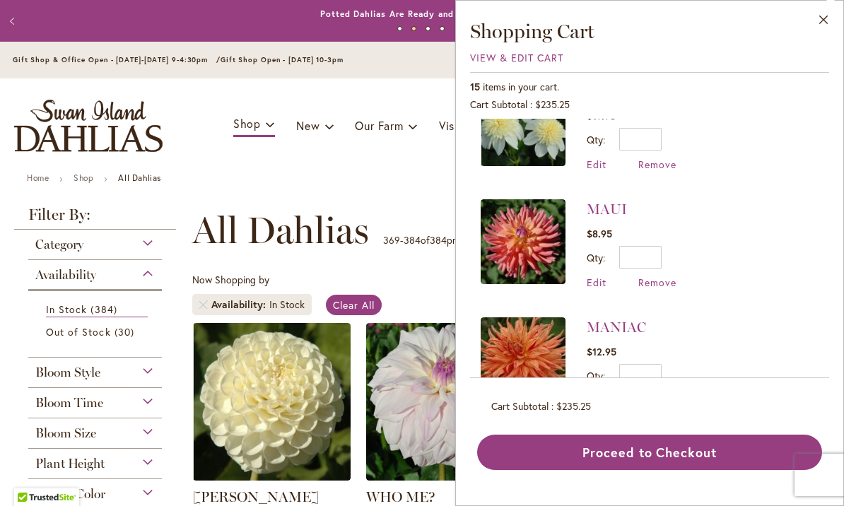
scroll to position [283, 0]
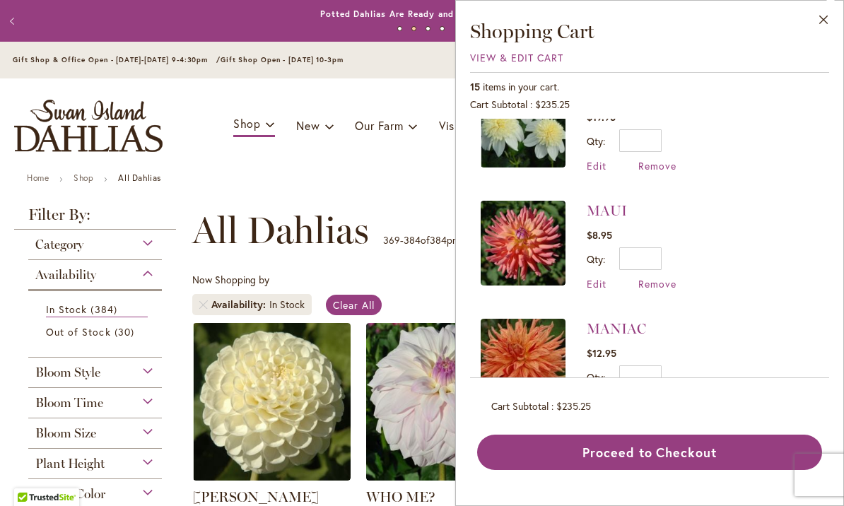
click at [666, 281] on span "Remove" at bounding box center [658, 283] width 38 height 13
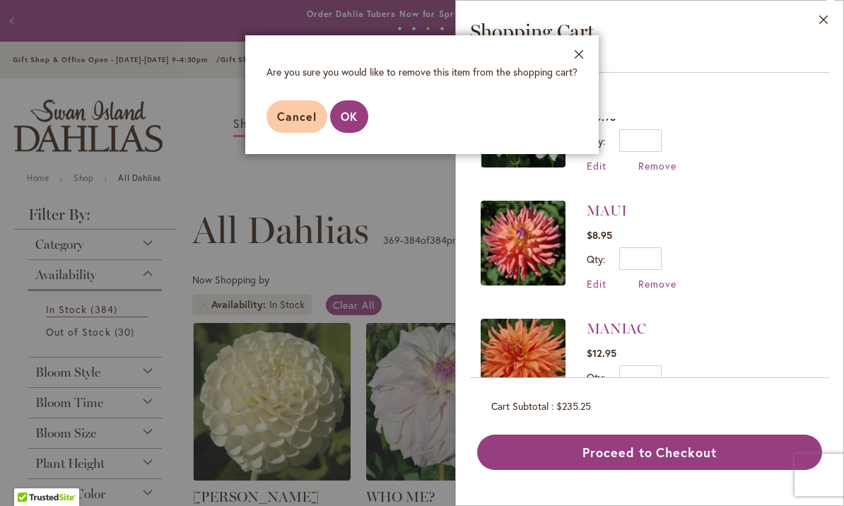
click at [354, 115] on span "OK" at bounding box center [349, 116] width 17 height 15
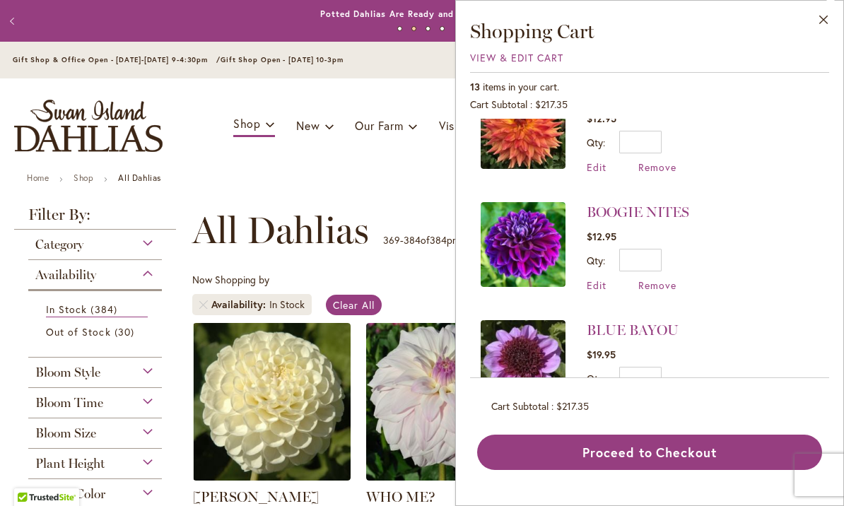
scroll to position [1225, 0]
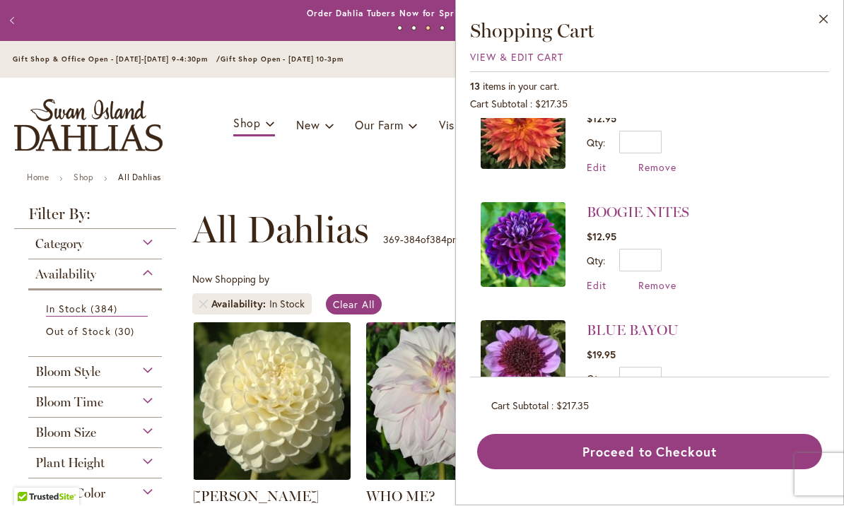
click at [663, 470] on button "Proceed to Checkout" at bounding box center [649, 452] width 345 height 35
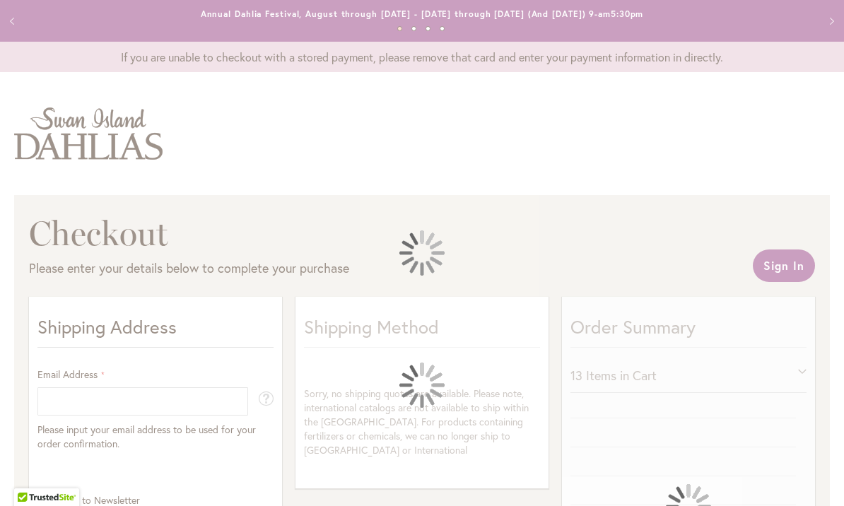
select select "**"
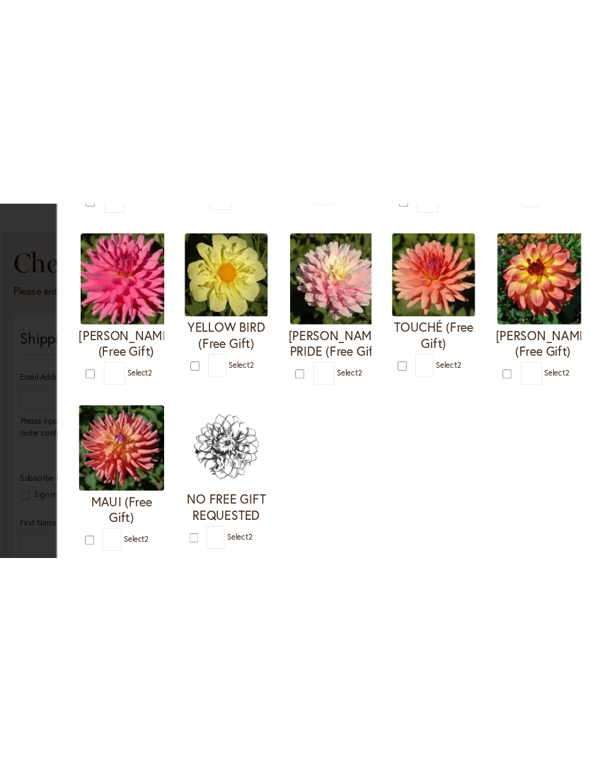
scroll to position [518, 0]
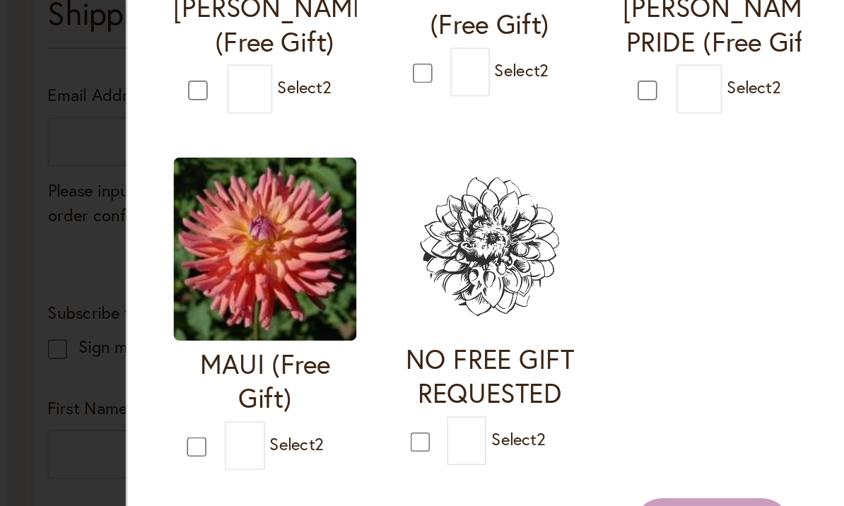
type input "*"
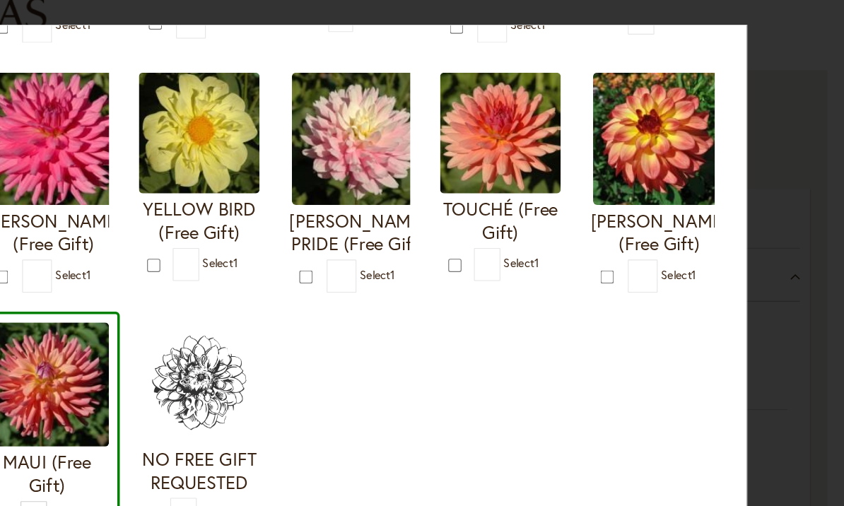
type input "*"
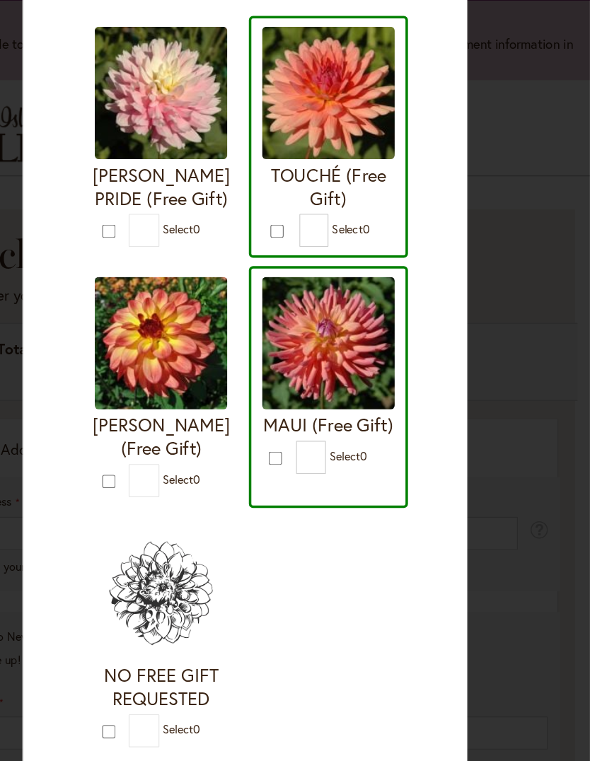
scroll to position [97, 0]
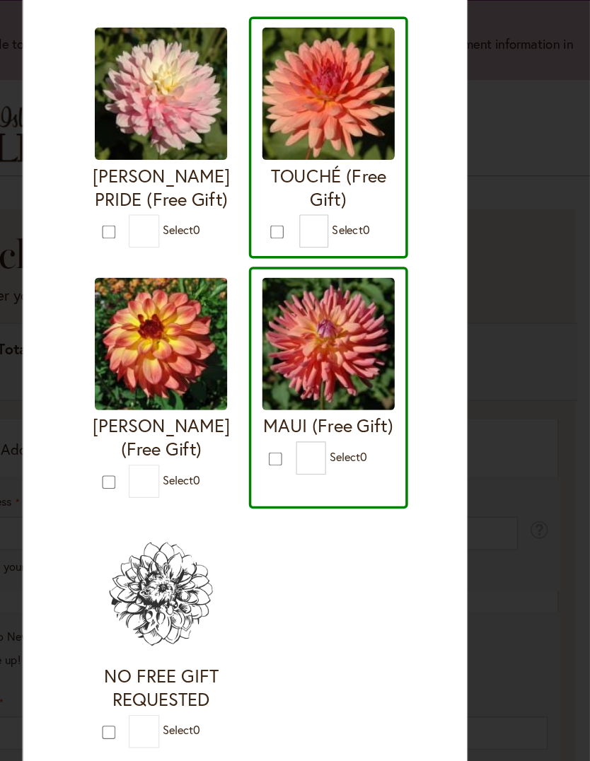
click at [250, 506] on button "Add to Cart" at bounding box center [295, 740] width 91 height 33
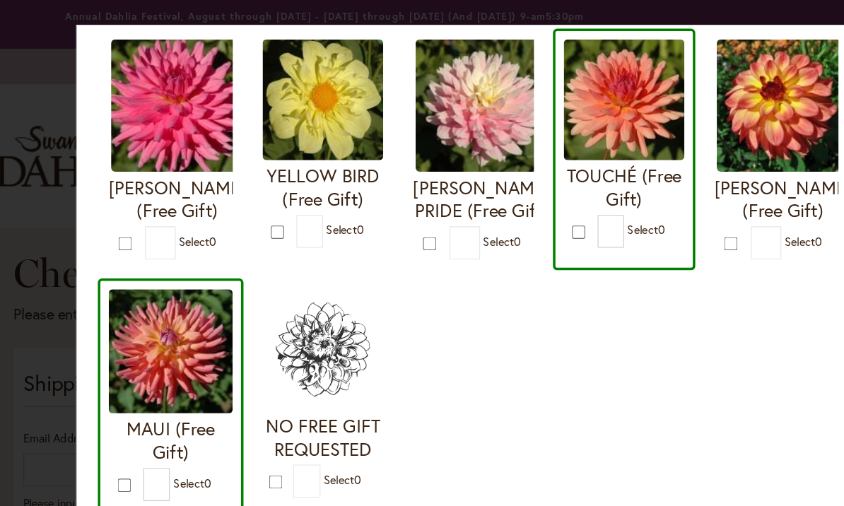
scroll to position [518, 0]
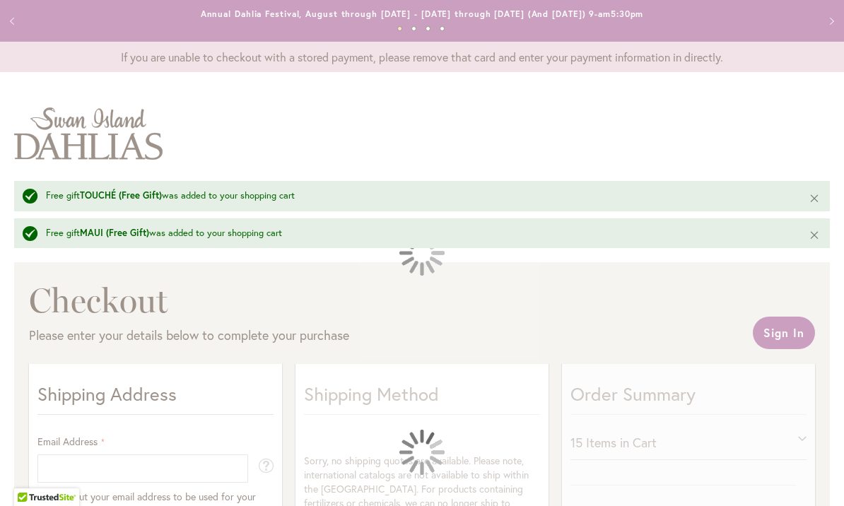
select select "**"
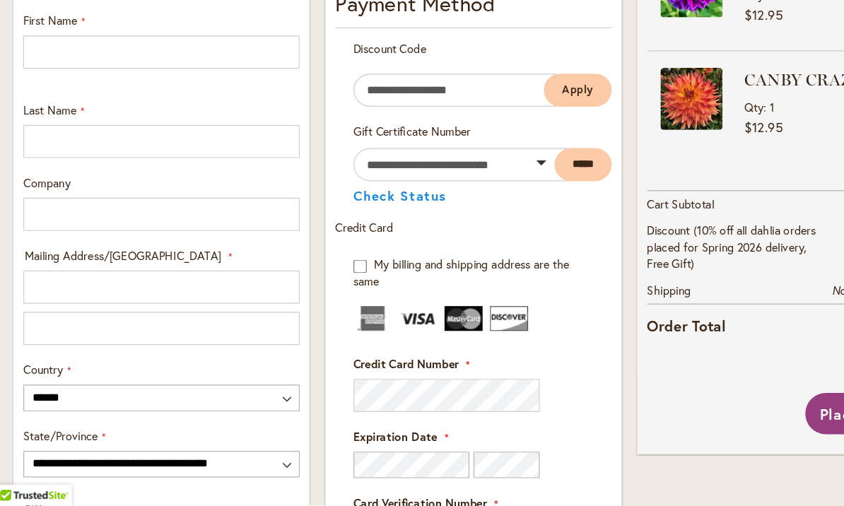
scroll to position [530, 0]
click at [364, 237] on button "Check Status" at bounding box center [360, 242] width 80 height 11
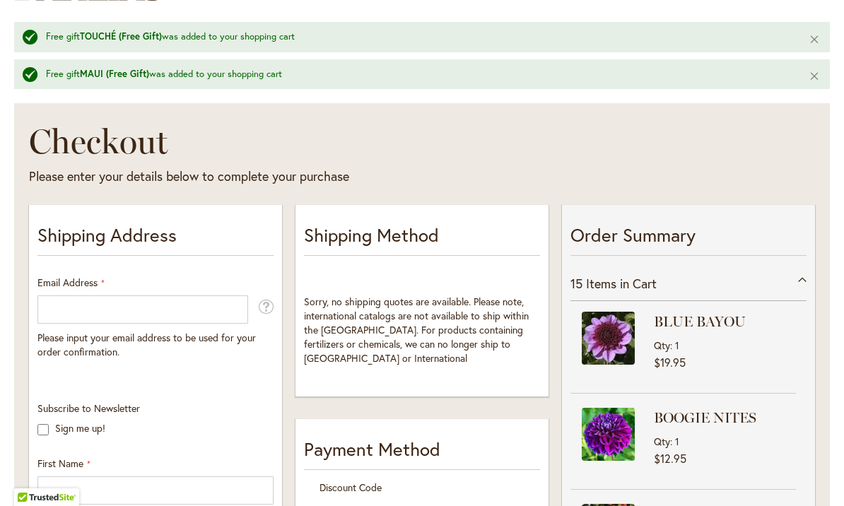
scroll to position [168, 0]
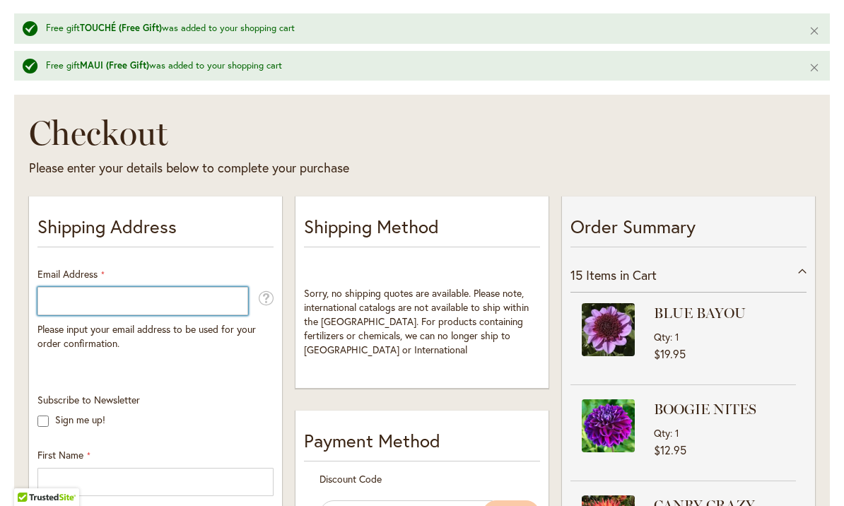
click at [181, 301] on input "Email Address" at bounding box center [142, 301] width 211 height 28
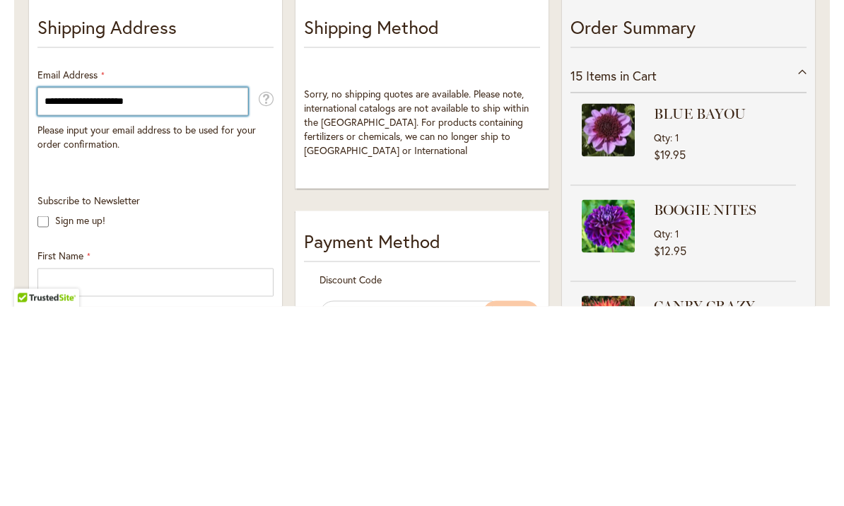
type input "**********"
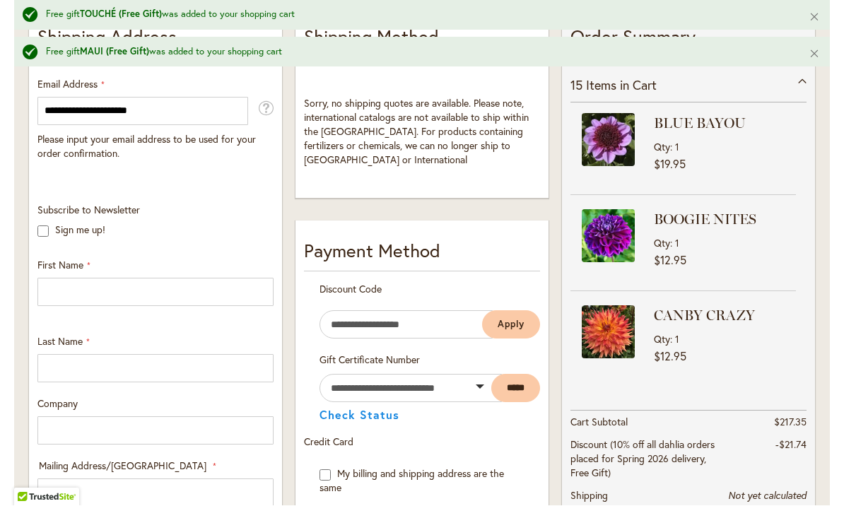
scroll to position [361, 0]
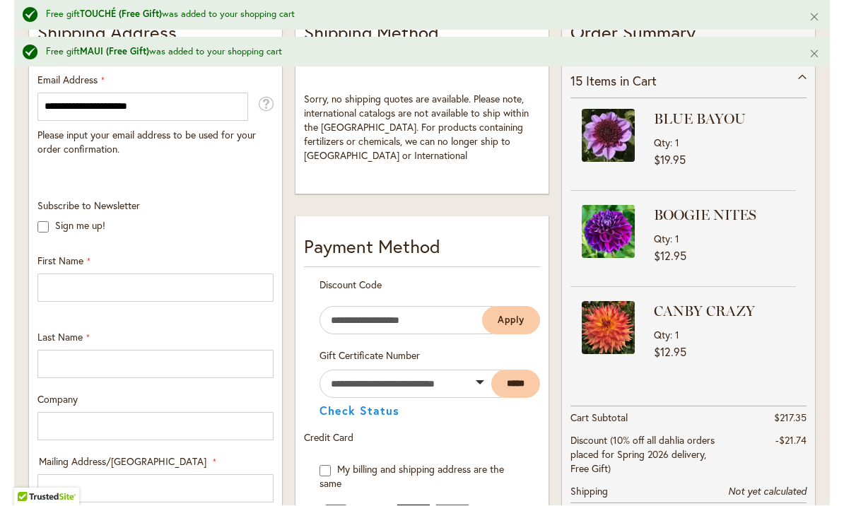
click at [55, 231] on label "Sign me up!" at bounding box center [80, 225] width 50 height 13
click at [161, 291] on input "First Name" at bounding box center [155, 288] width 236 height 28
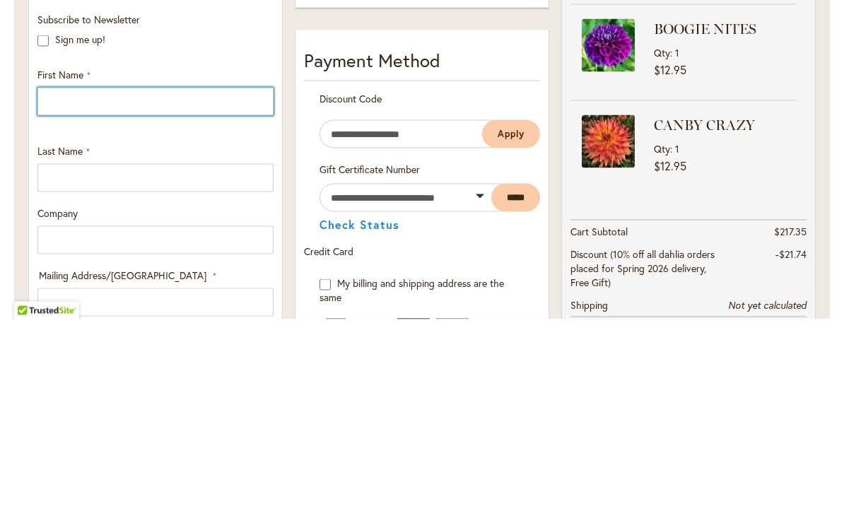
type input "*****"
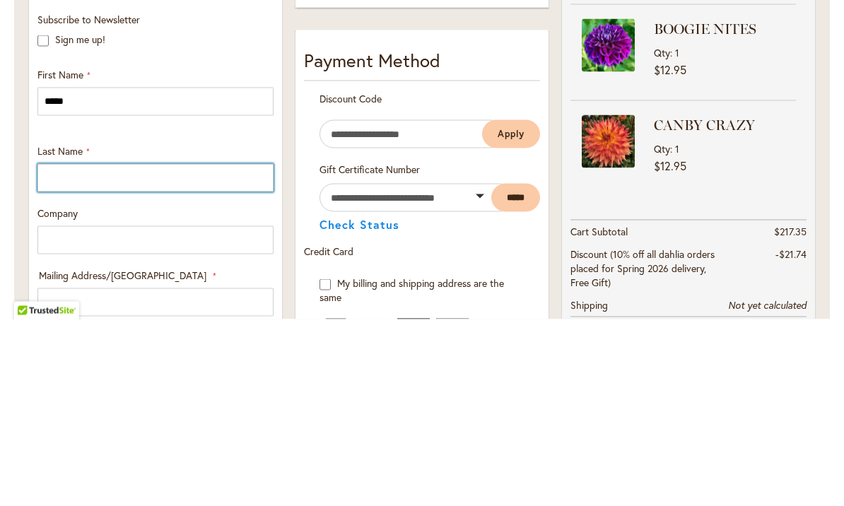
type input "**********"
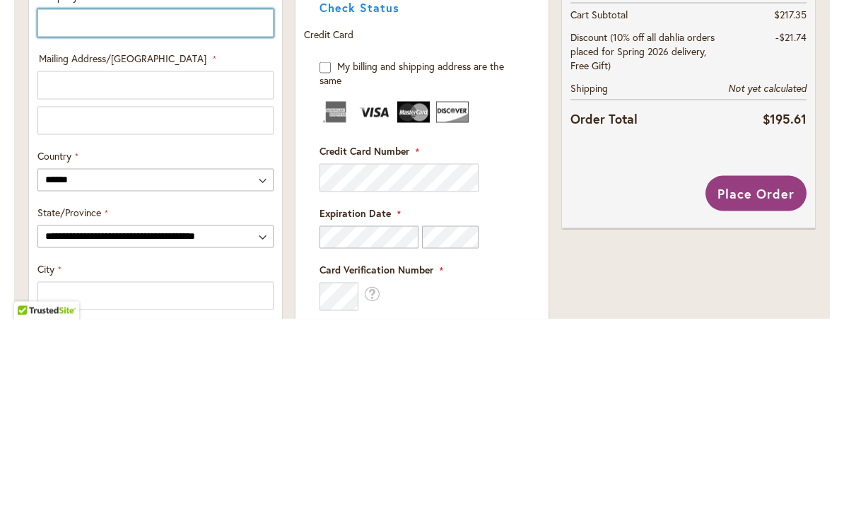
scroll to position [585, 0]
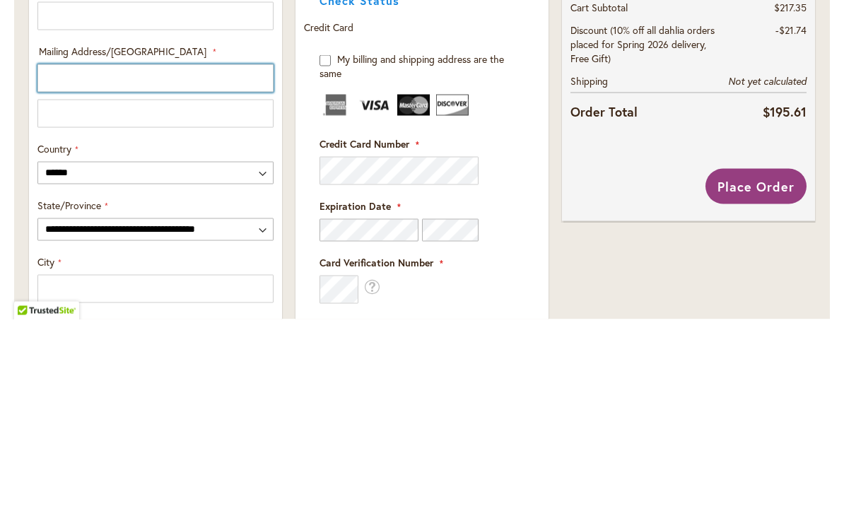
click at [179, 251] on input "Mailing Address/PO BOX: Line 1" at bounding box center [155, 265] width 236 height 28
type input "**********"
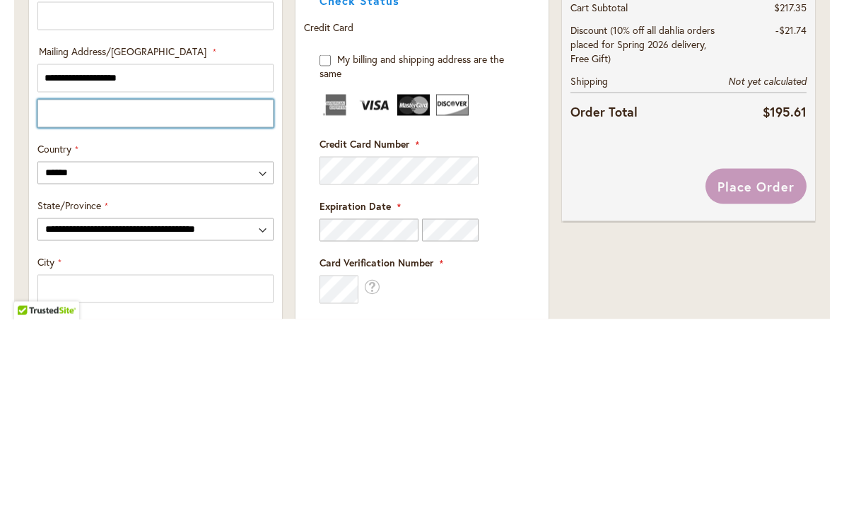
type input "******"
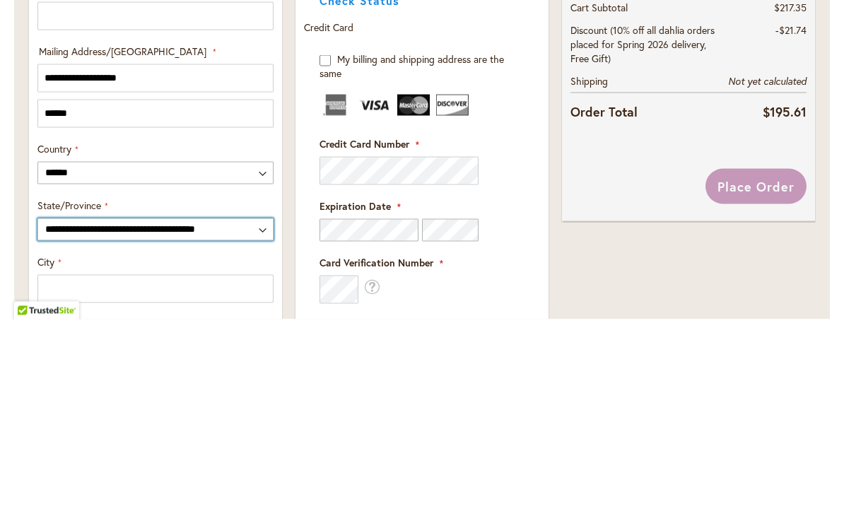
select select "**"
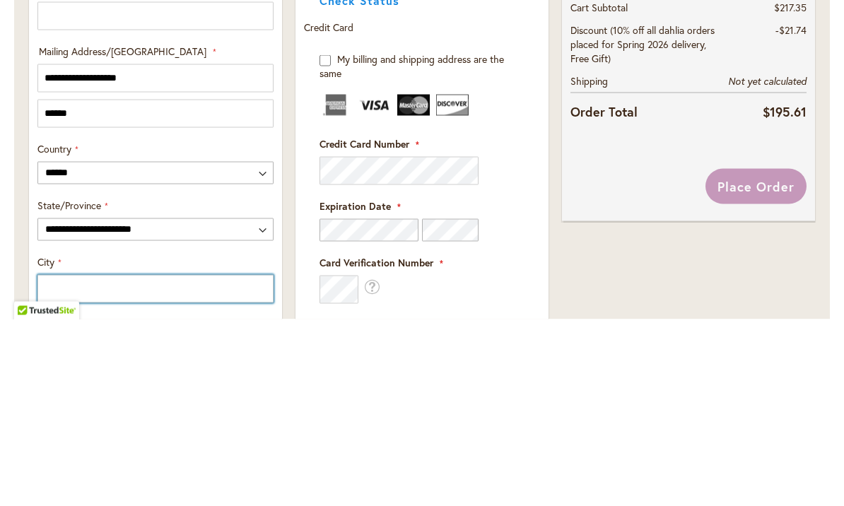
type input "********"
type input "*****"
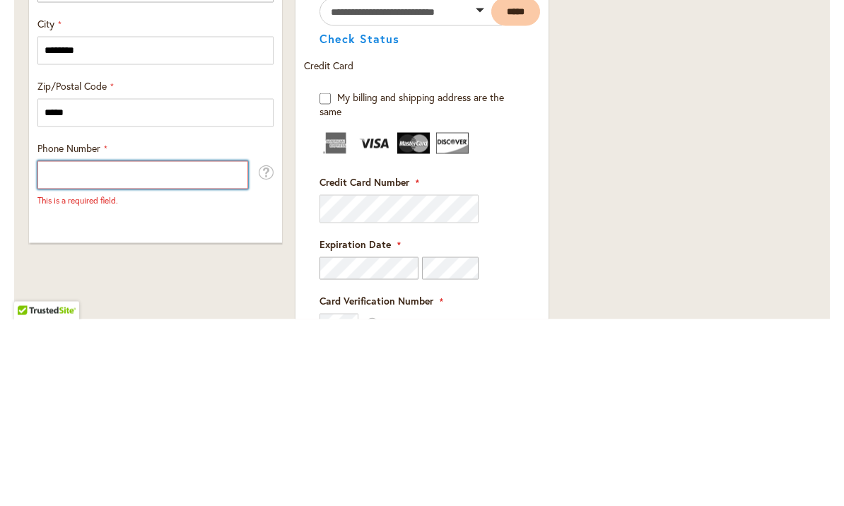
scroll to position [830, 0]
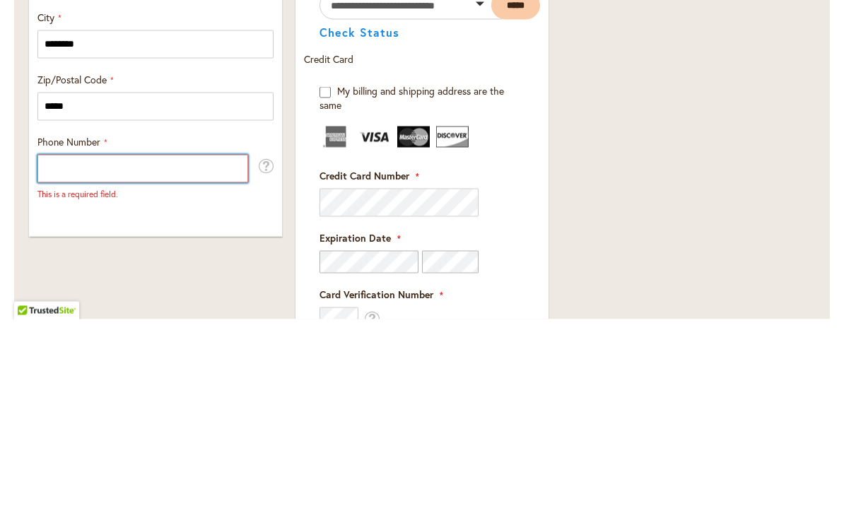
click at [185, 342] on input "Phone Number" at bounding box center [142, 356] width 211 height 28
type input "**********"
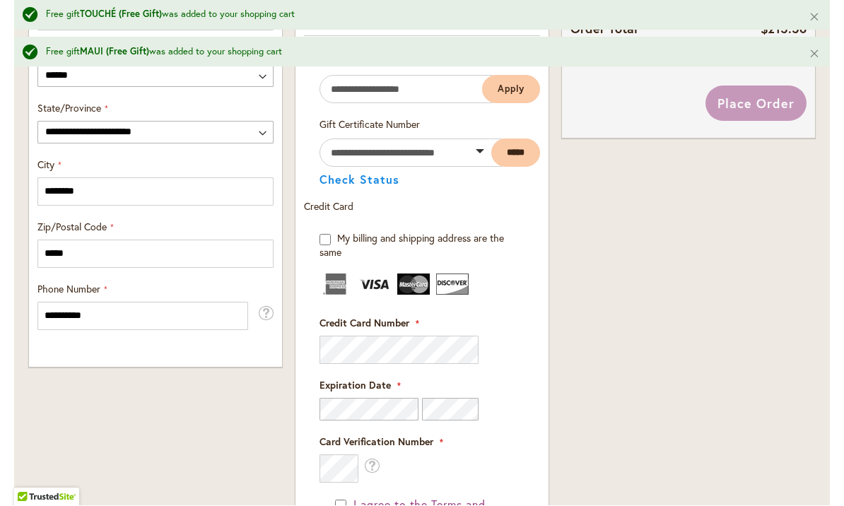
scroll to position [874, 0]
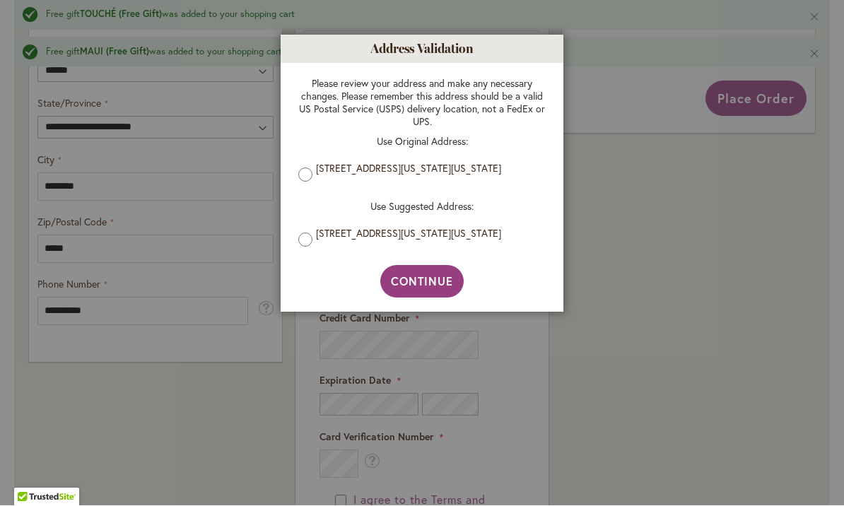
click at [422, 286] on span "Continue" at bounding box center [422, 281] width 63 height 15
type input "**********"
type input "********"
type input "**********"
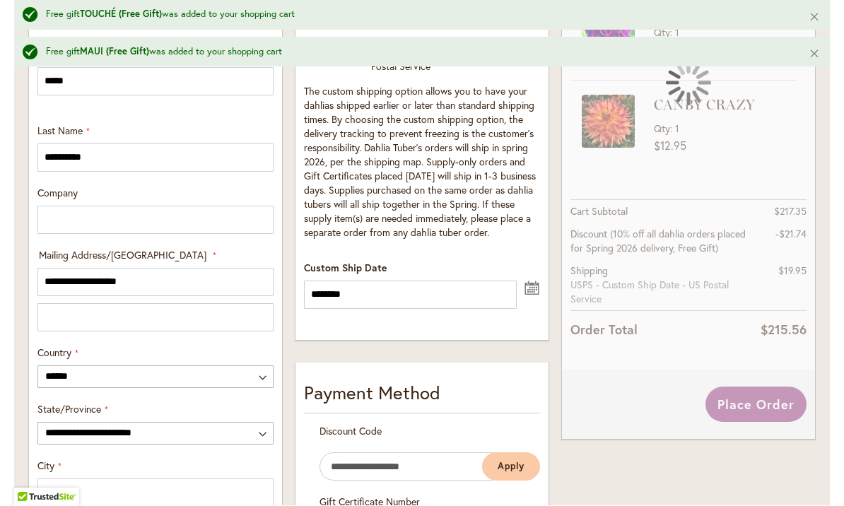
scroll to position [583, 0]
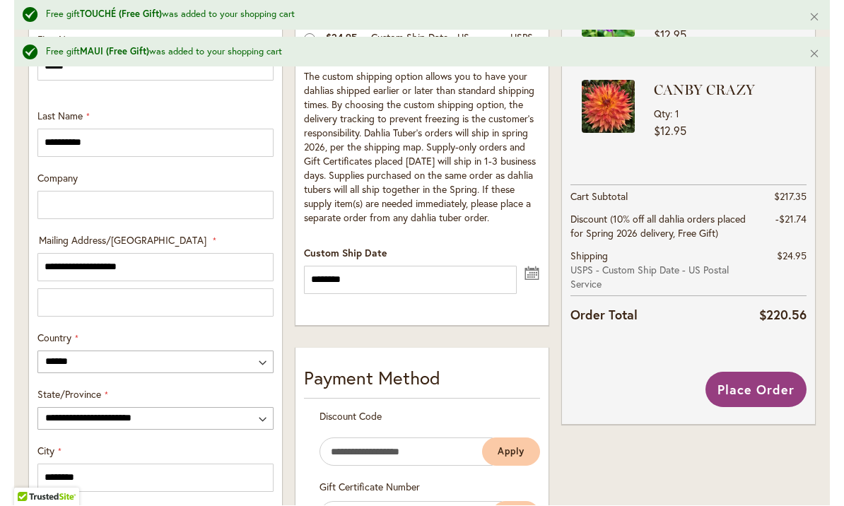
click at [532, 272] on button "undefined" at bounding box center [532, 273] width 17 height 18
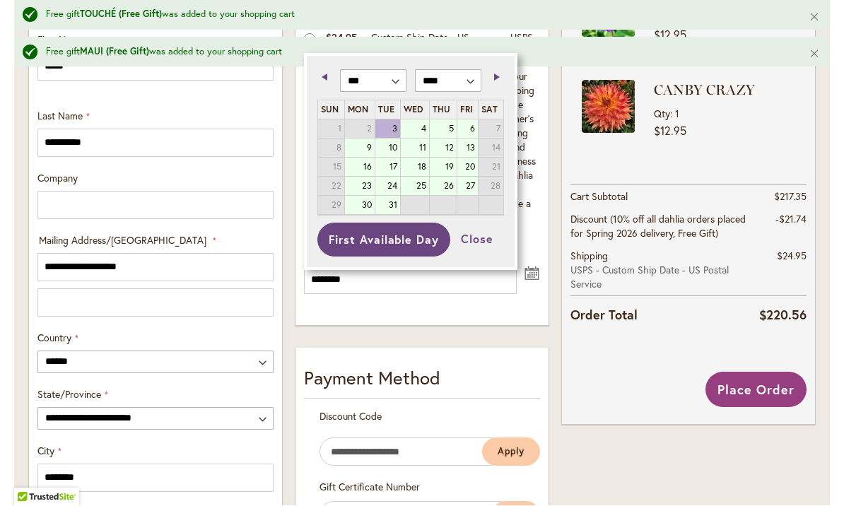
click at [494, 74] on span "Next" at bounding box center [497, 77] width 6 height 7
click at [496, 76] on span "Next" at bounding box center [497, 77] width 6 height 7
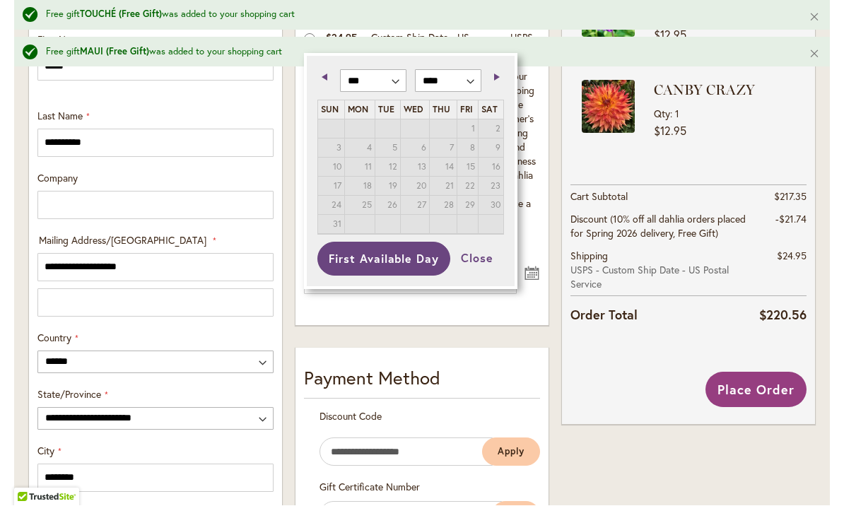
click at [325, 76] on span "Previous" at bounding box center [325, 77] width 6 height 7
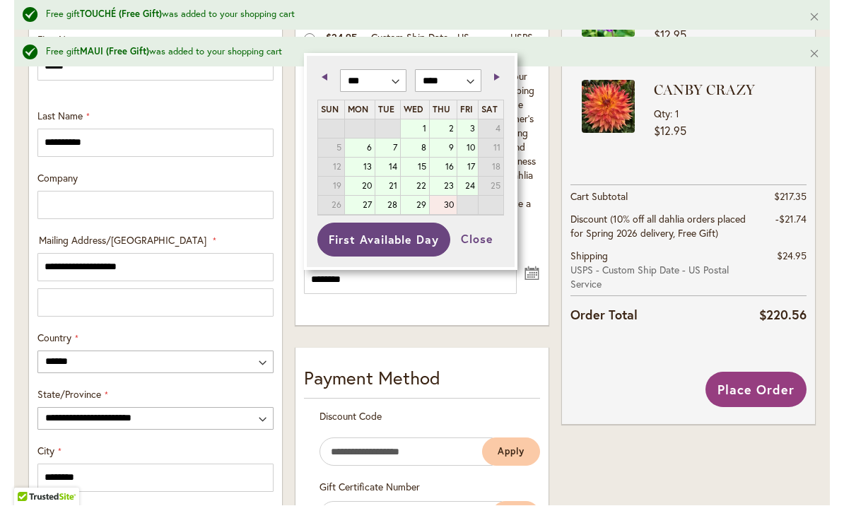
click at [455, 204] on link "30" at bounding box center [443, 206] width 26 height 18
type input "*********"
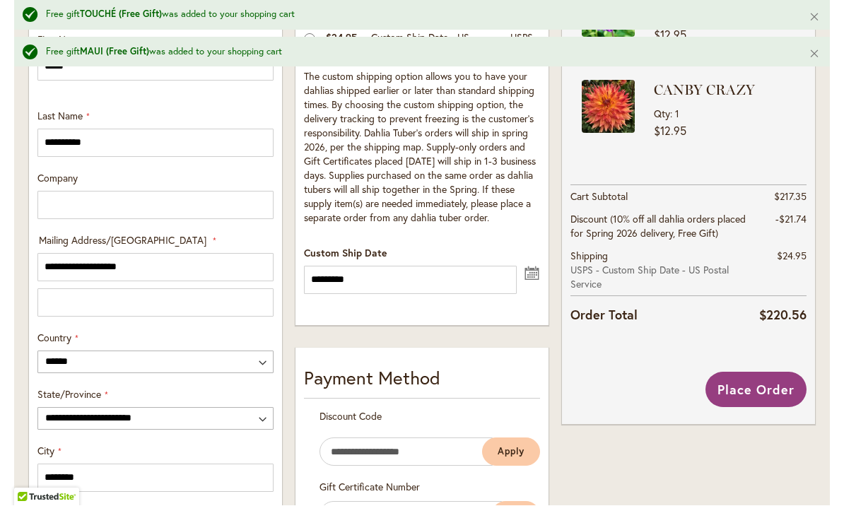
click at [532, 273] on button "undefined" at bounding box center [532, 273] width 17 height 18
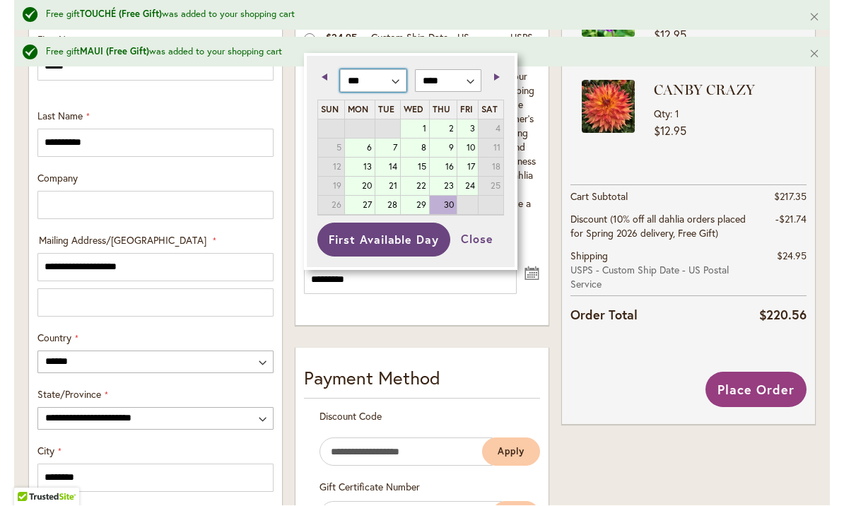
click at [404, 78] on select "*** *** *** *** *** *** *** *** *** *** *** ***" at bounding box center [373, 81] width 66 height 23
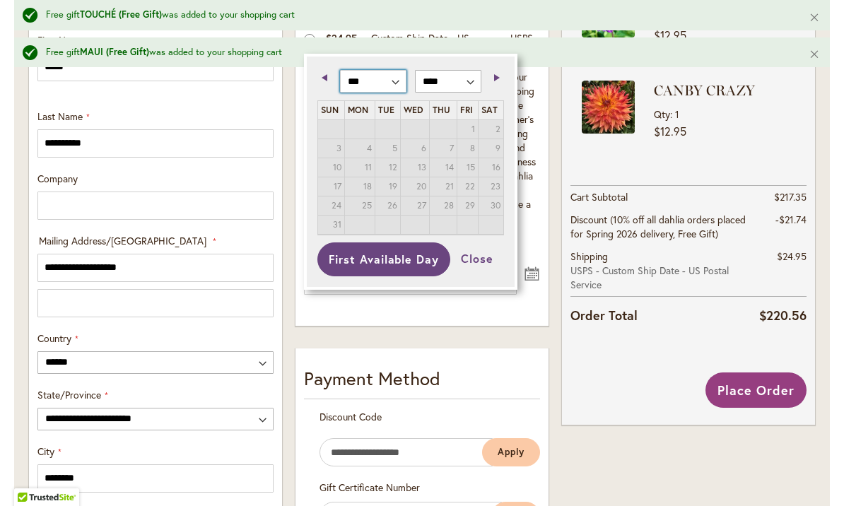
click at [398, 82] on select "*** *** *** *** *** *** *** *** *** *** *** ***" at bounding box center [373, 81] width 66 height 23
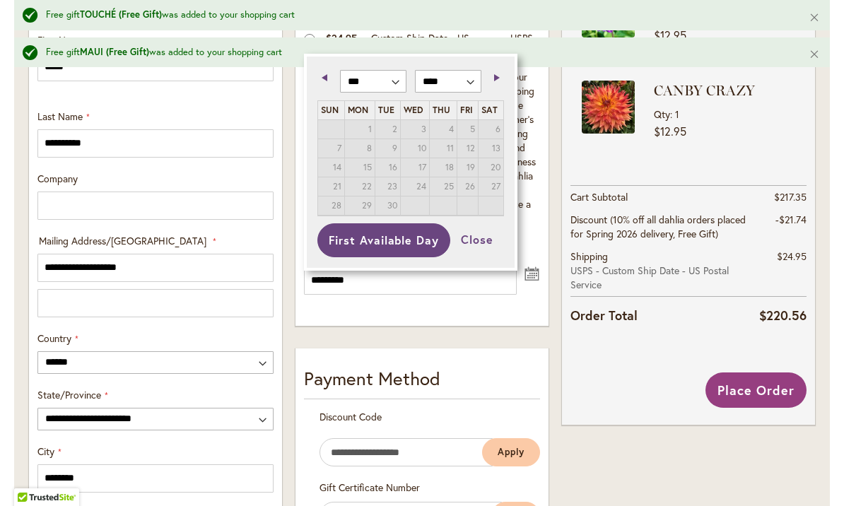
click at [319, 85] on link "Previous" at bounding box center [328, 78] width 18 height 18
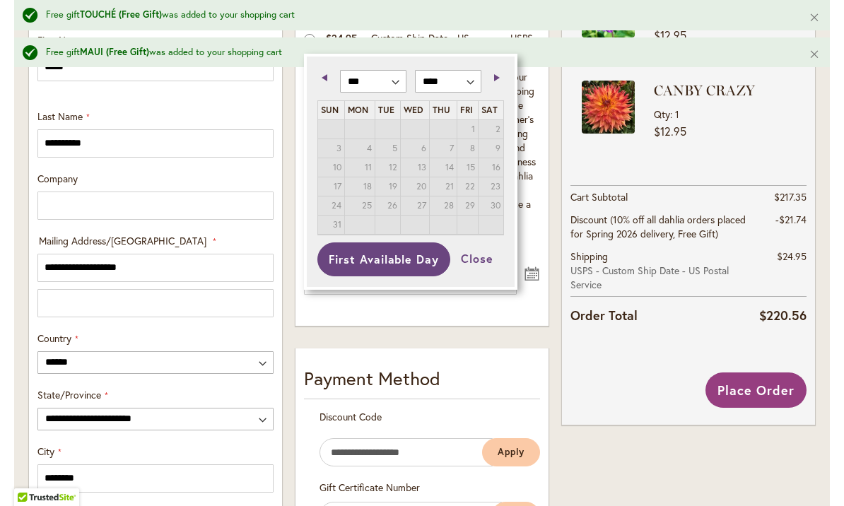
click at [325, 77] on span "Previous" at bounding box center [325, 77] width 6 height 7
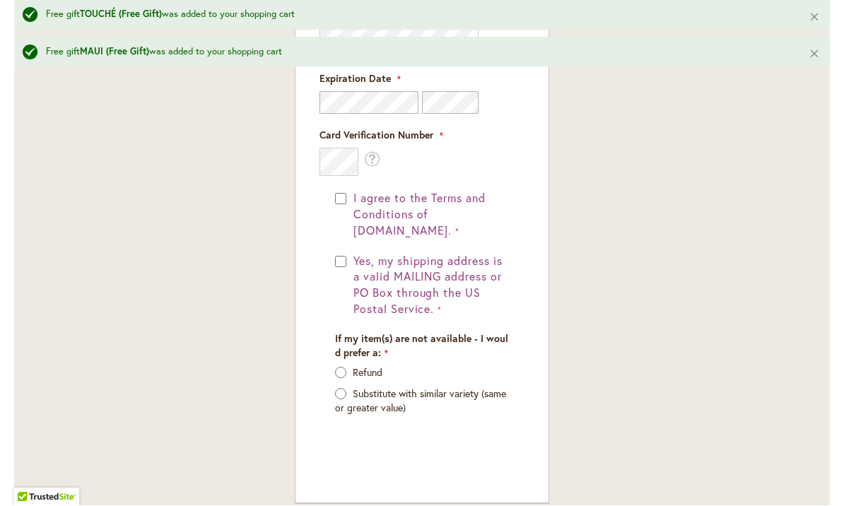
scroll to position [1259, 0]
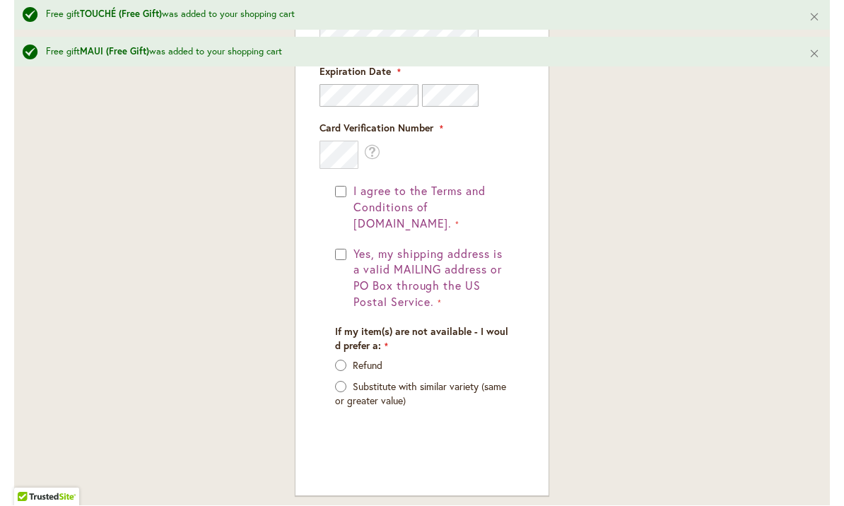
click at [350, 247] on button "Yes, my shipping address is a valid MAILING address or PO Box through the US Po…" at bounding box center [429, 279] width 159 height 64
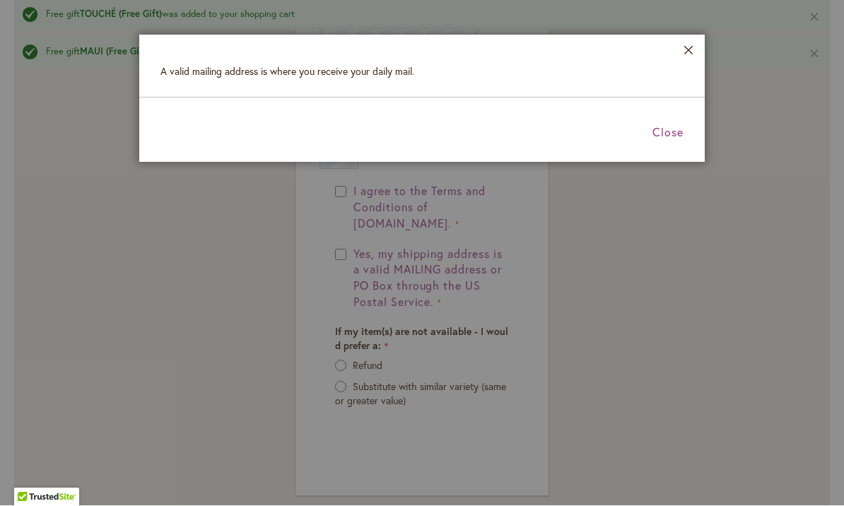
click at [675, 131] on span "Close" at bounding box center [668, 132] width 31 height 15
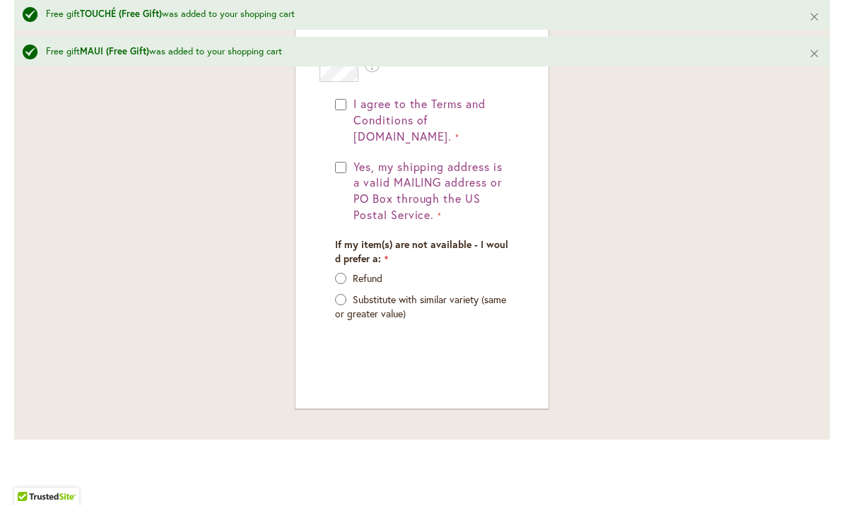
scroll to position [1346, 0]
click at [354, 273] on label "Refund" at bounding box center [368, 279] width 30 height 13
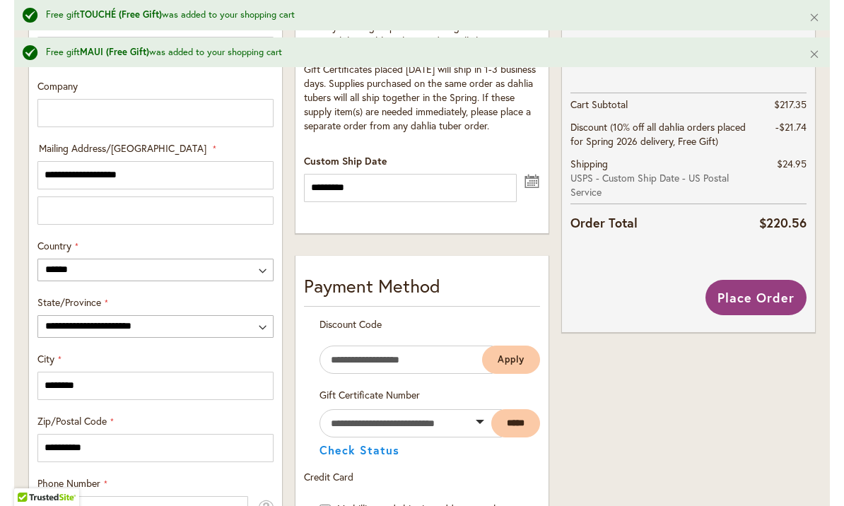
scroll to position [677, 0]
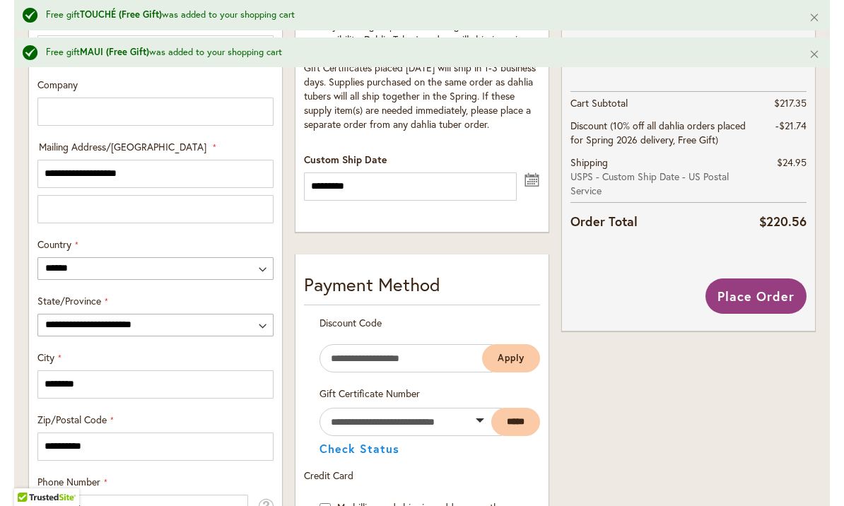
click at [767, 298] on span "Place Order" at bounding box center [756, 296] width 77 height 17
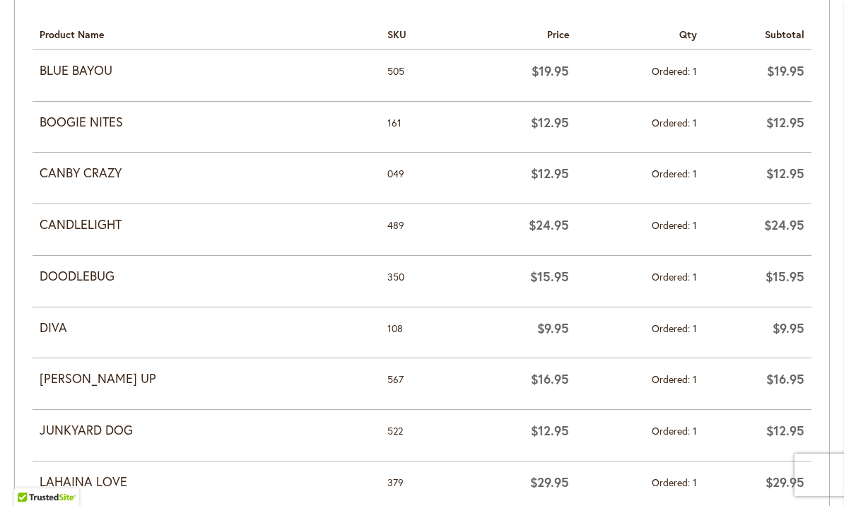
scroll to position [791, 0]
